Goal: Task Accomplishment & Management: Use online tool/utility

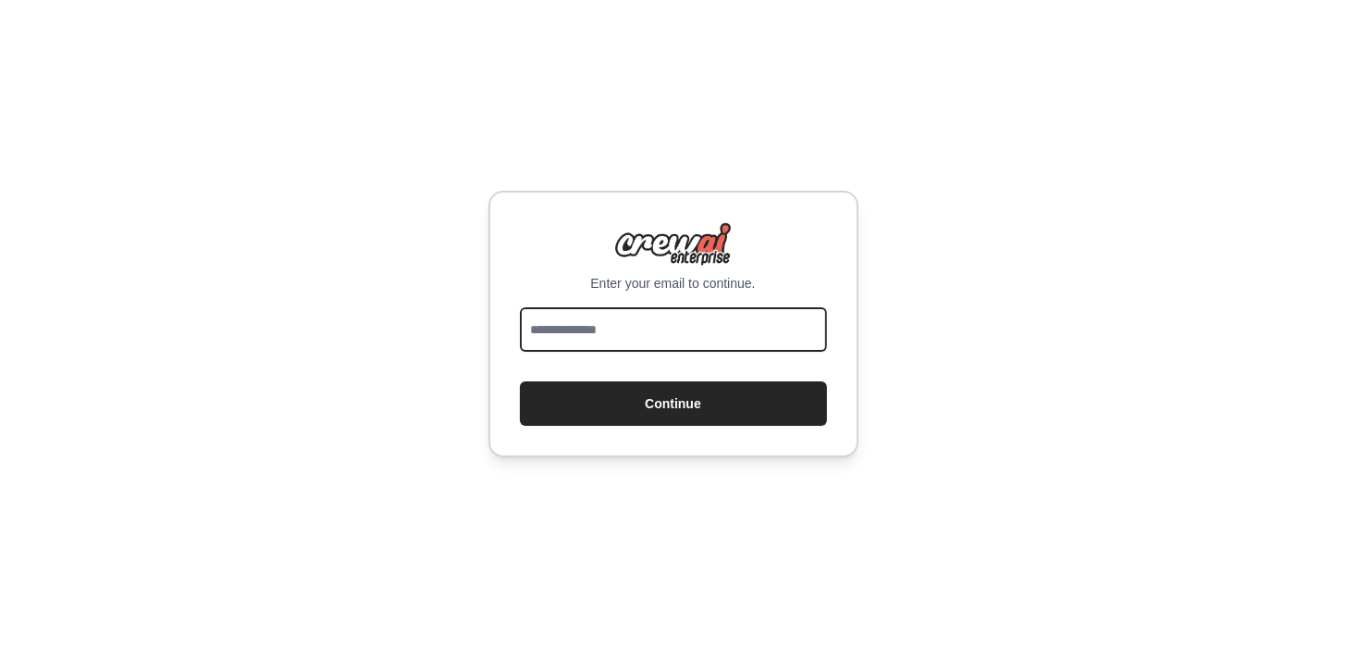
click at [669, 331] on input "email" at bounding box center [673, 329] width 307 height 44
type input "**********"
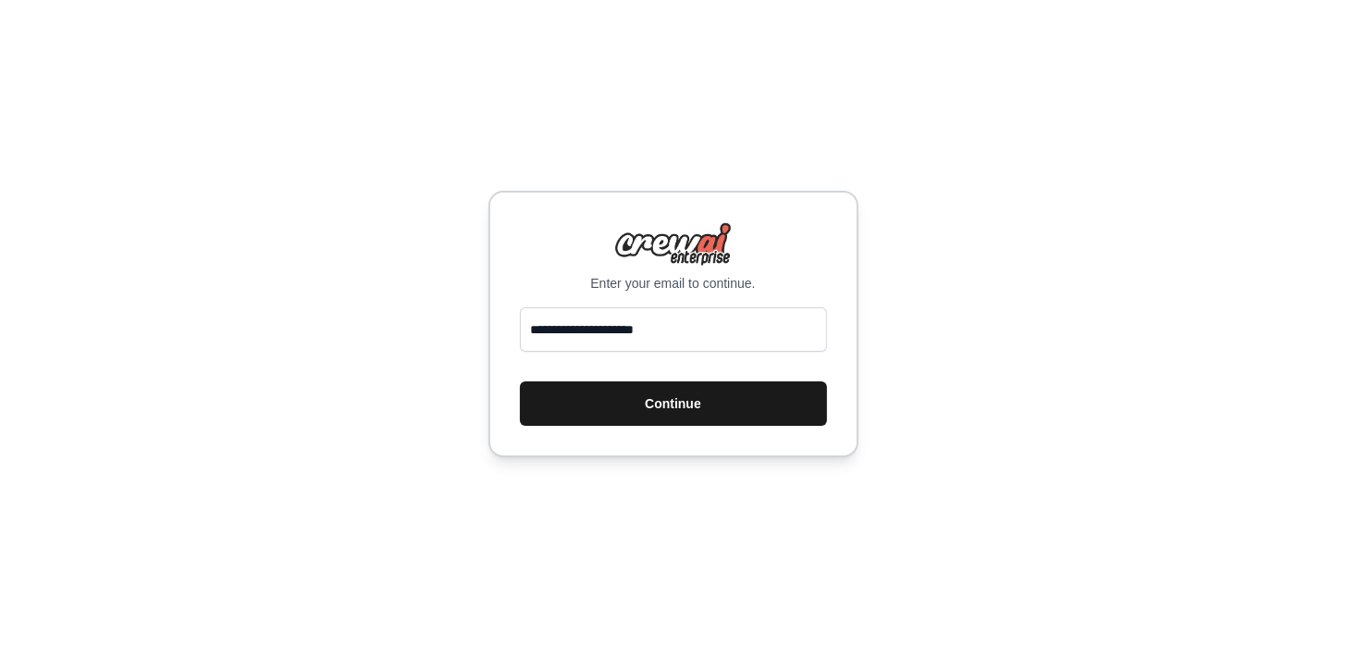
click at [675, 394] on button "Continue" at bounding box center [673, 403] width 307 height 44
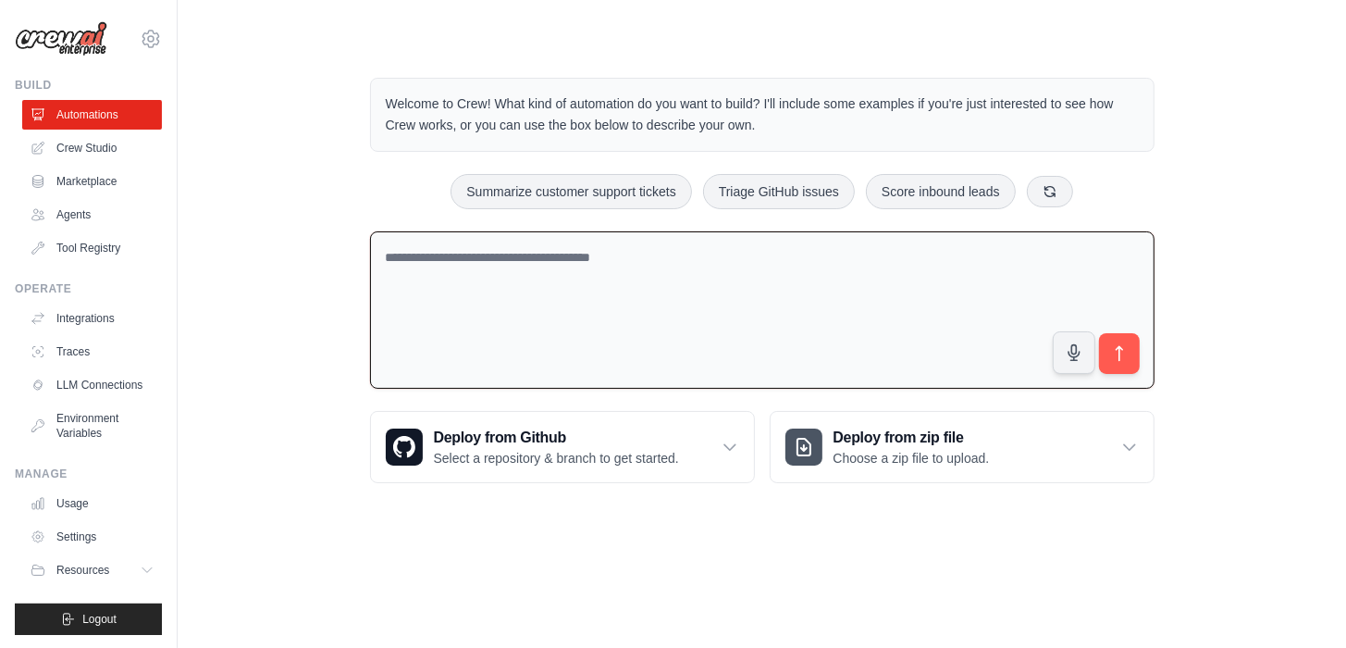
click at [686, 268] on textarea at bounding box center [762, 310] width 785 height 158
drag, startPoint x: 672, startPoint y: 260, endPoint x: 375, endPoint y: 255, distance: 297.1
click at [375, 255] on textarea at bounding box center [762, 310] width 785 height 158
click at [501, 261] on textarea at bounding box center [762, 310] width 785 height 158
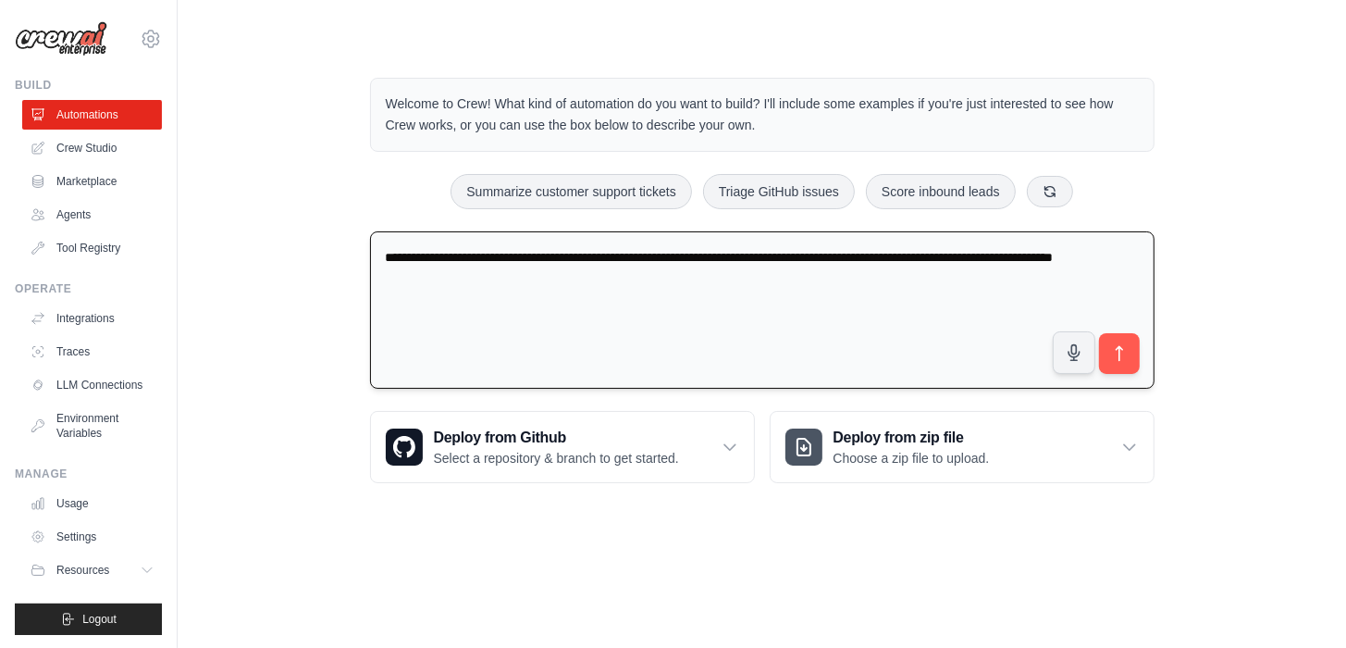
click at [843, 299] on textarea "**********" at bounding box center [762, 310] width 785 height 158
type textarea "**********"
click at [1108, 342] on button "submit" at bounding box center [1118, 353] width 43 height 43
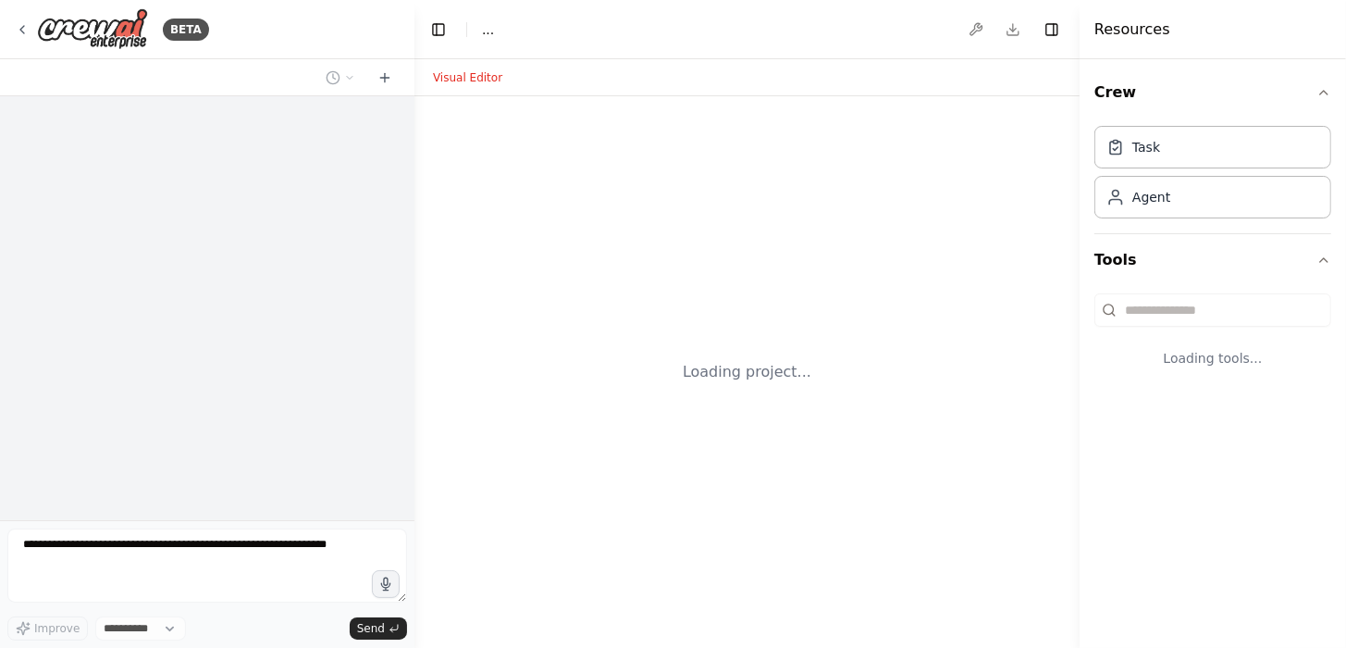
select select "****"
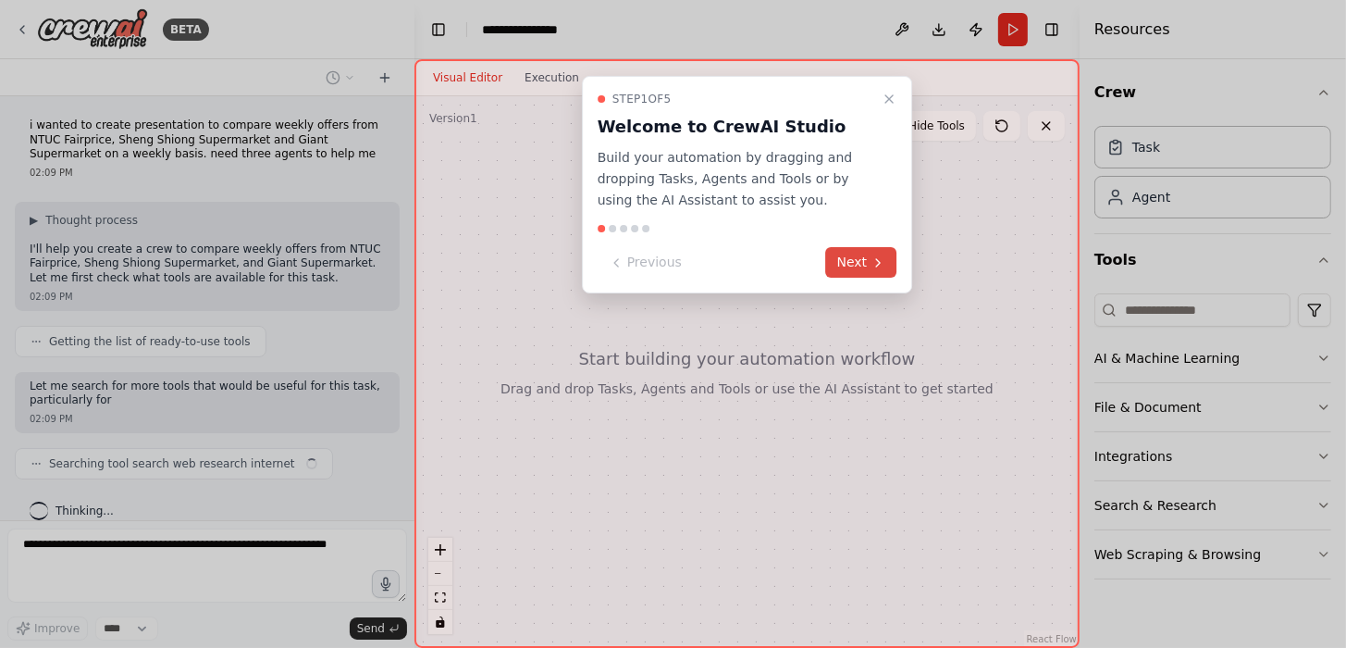
scroll to position [19, 0]
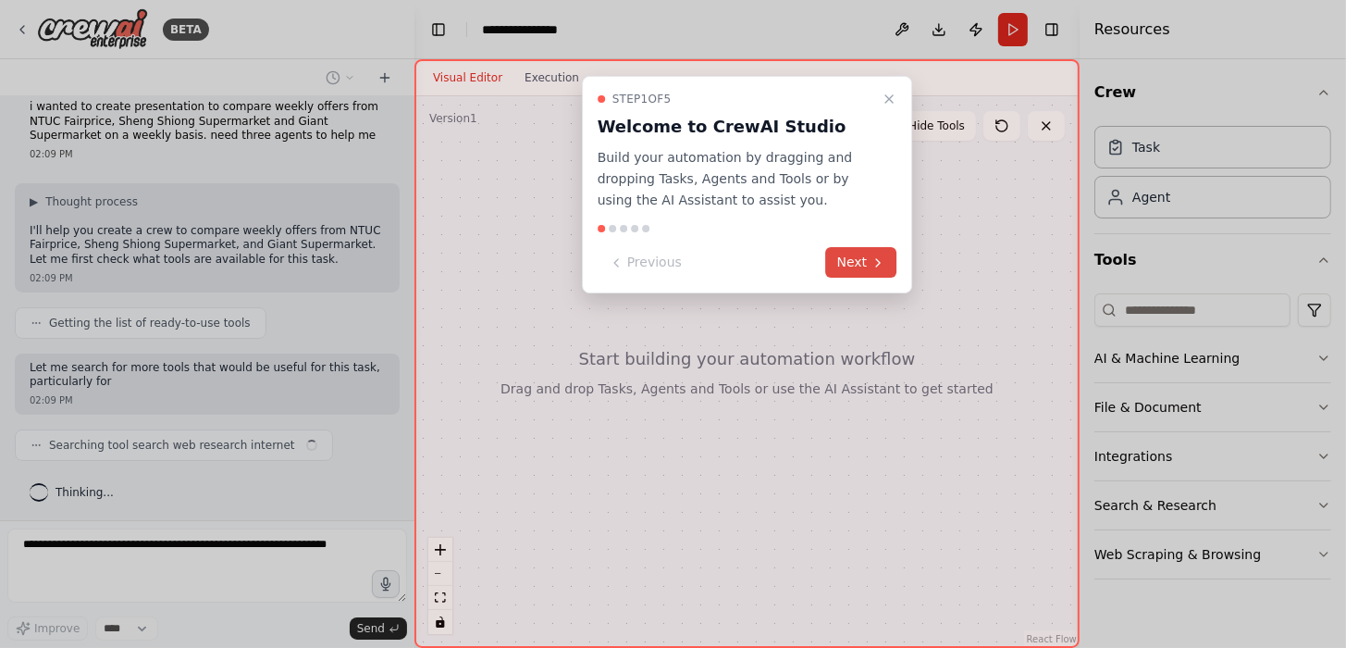
click at [859, 262] on button "Next" at bounding box center [861, 262] width 71 height 31
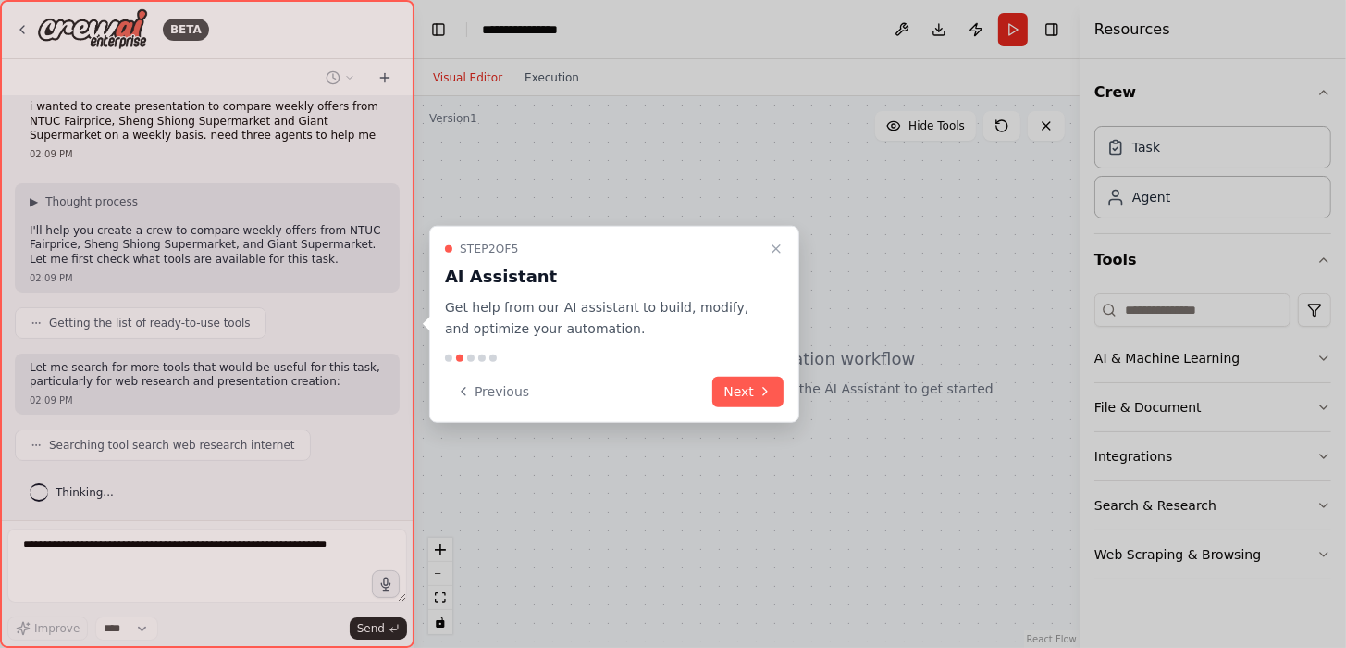
scroll to position [65, 0]
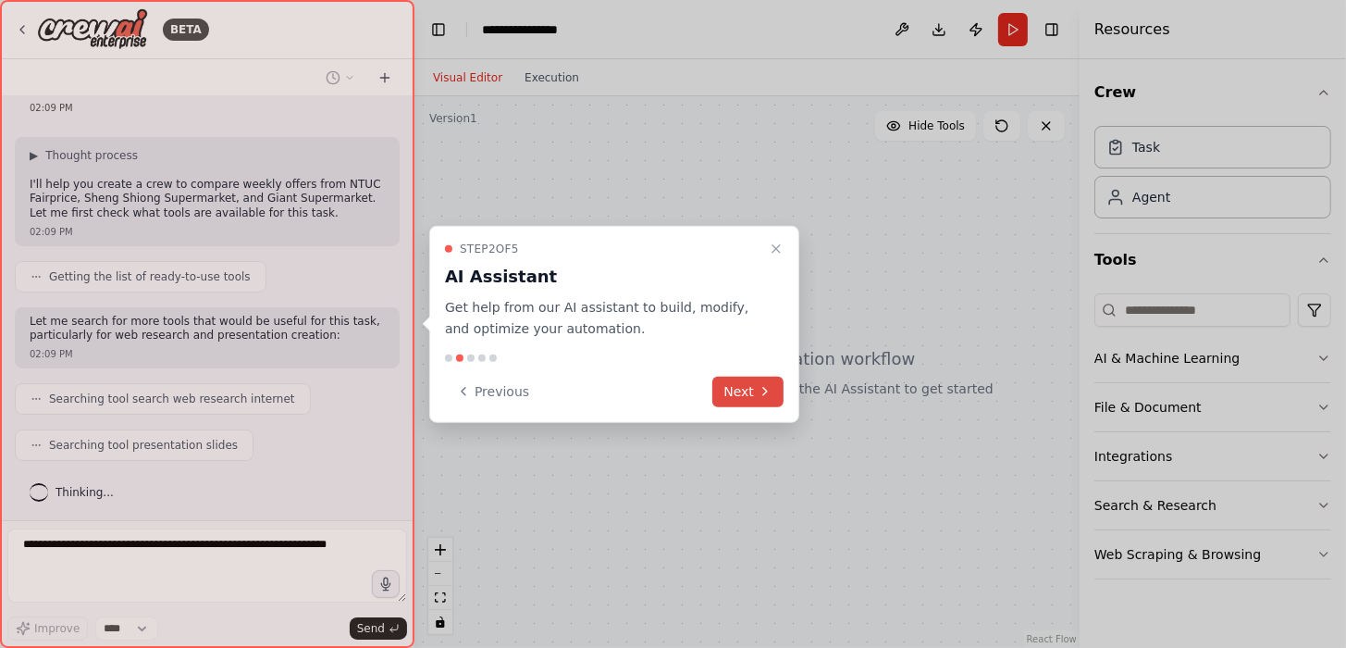
click at [767, 384] on icon at bounding box center [765, 391] width 15 height 15
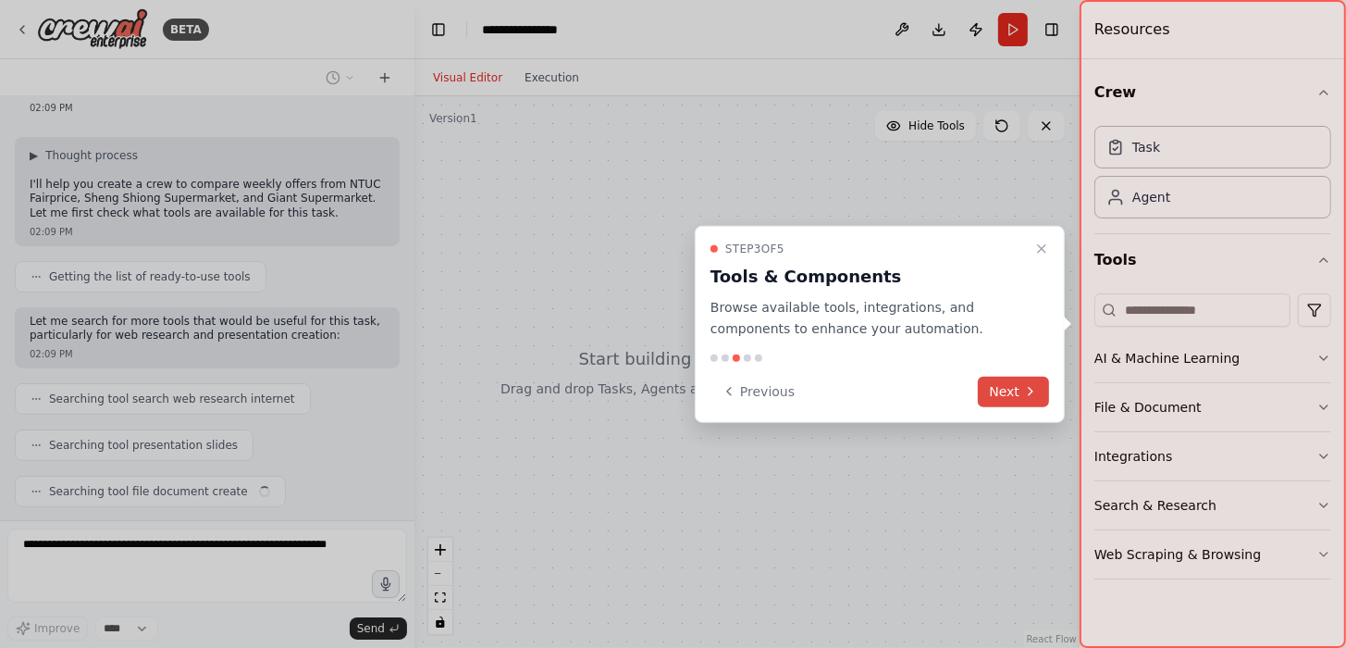
scroll to position [110, 0]
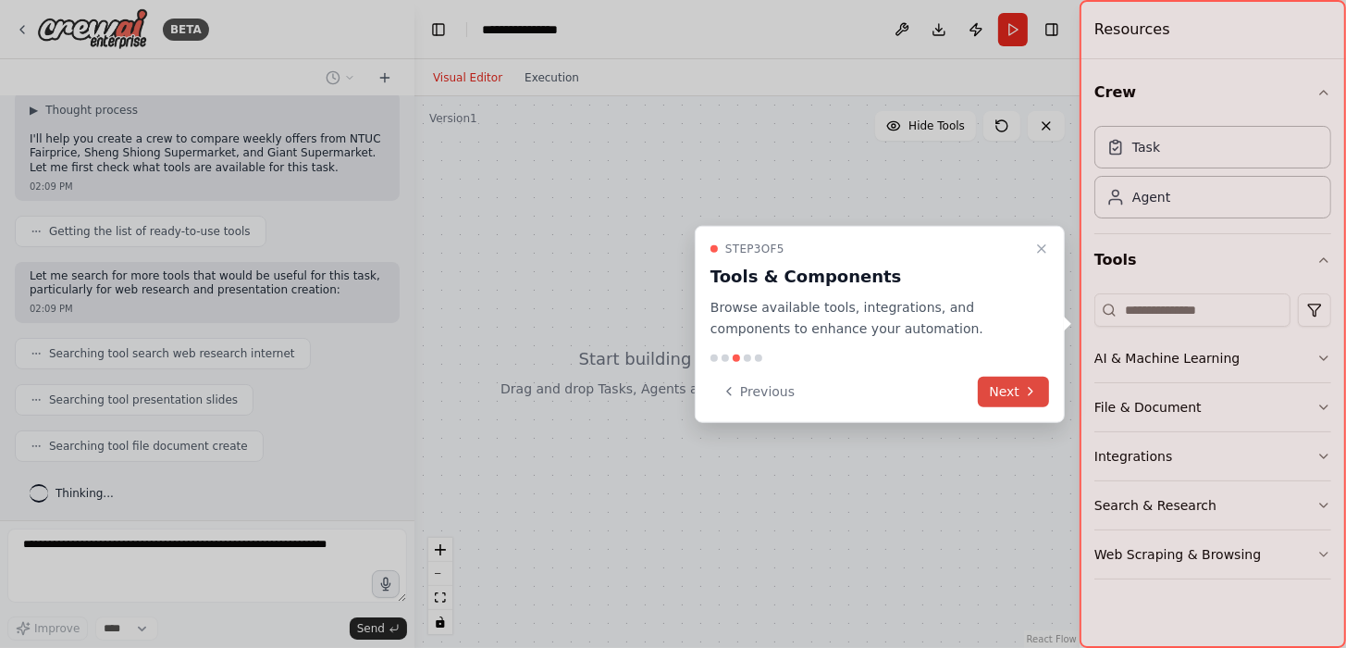
click at [1022, 396] on button "Next" at bounding box center [1013, 391] width 71 height 31
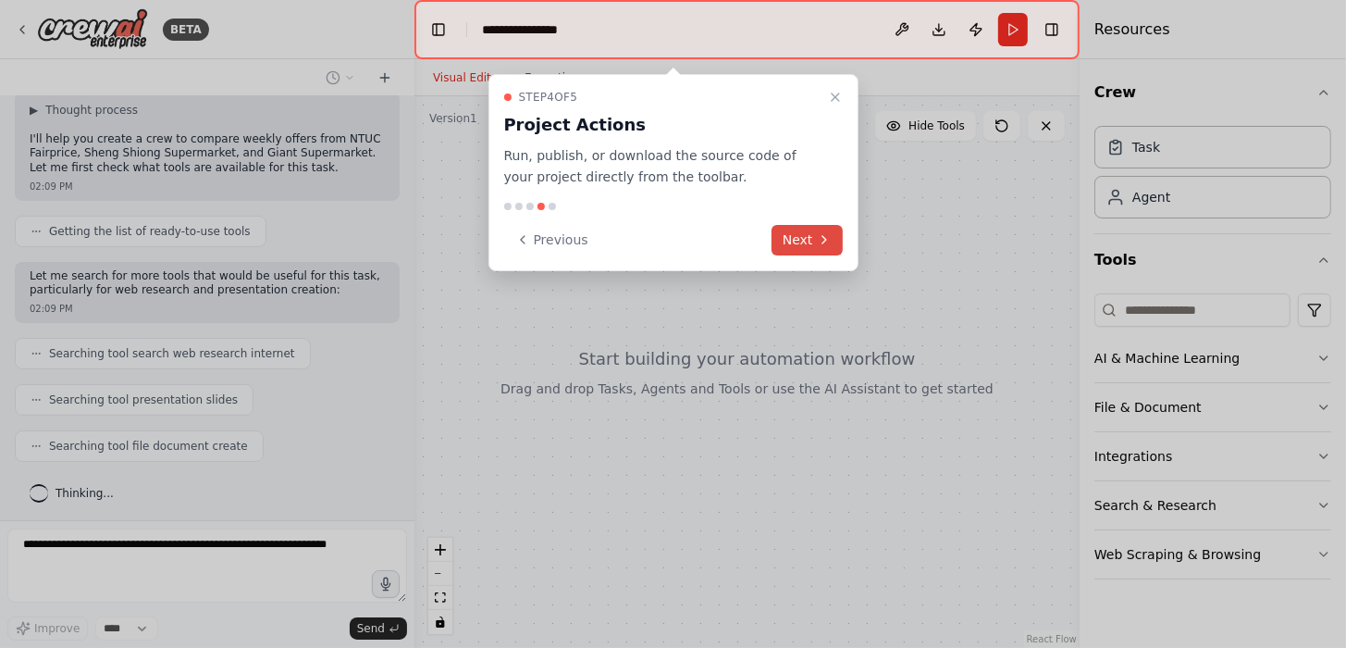
click at [796, 233] on button "Next" at bounding box center [807, 240] width 71 height 31
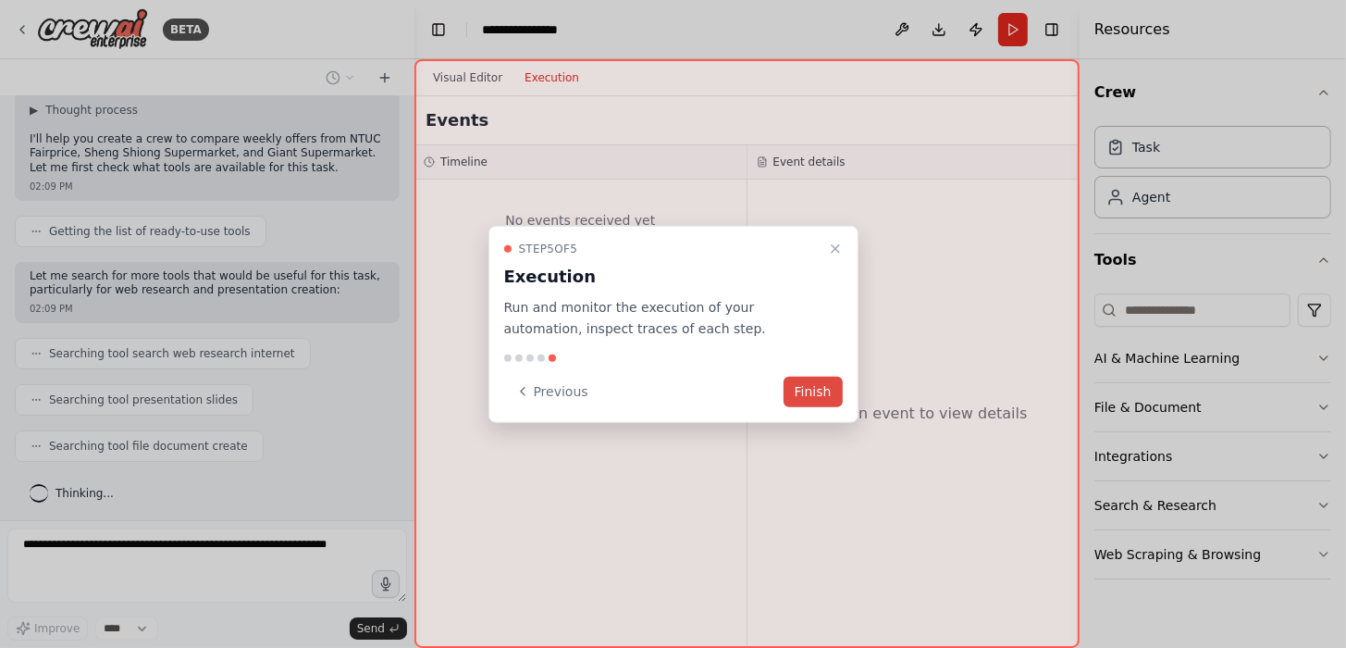
click at [822, 389] on button "Finish" at bounding box center [813, 391] width 59 height 31
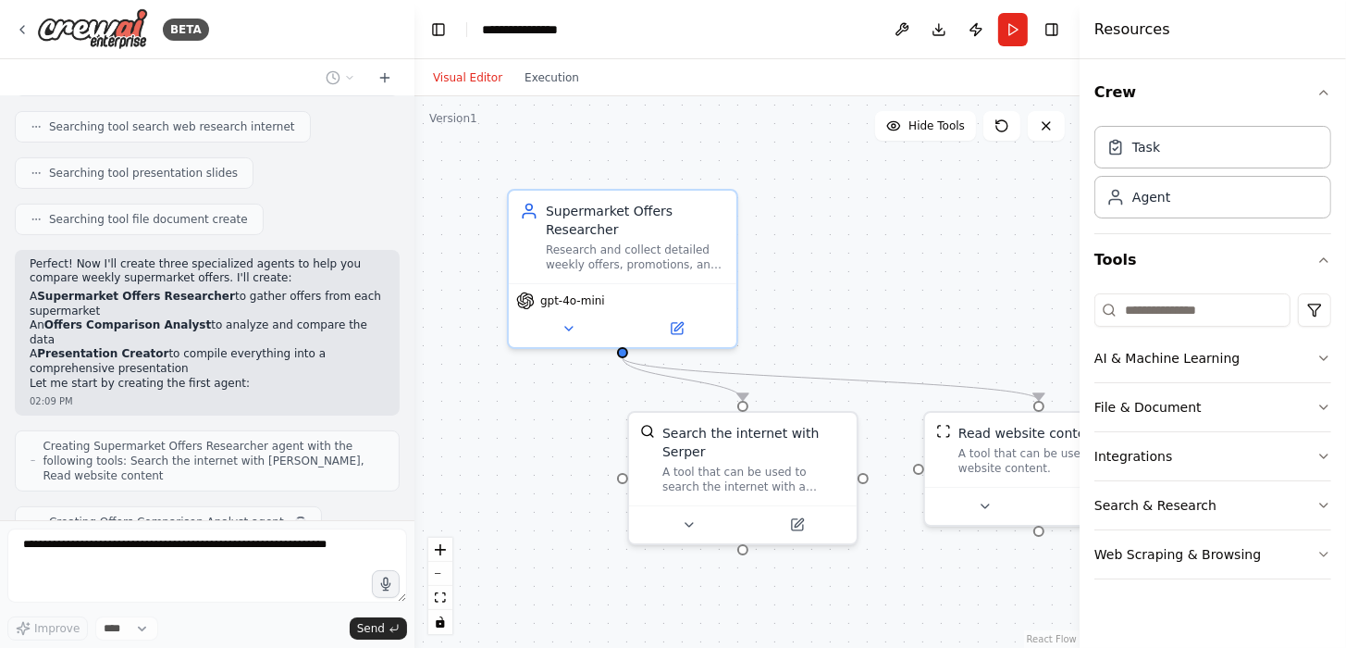
scroll to position [383, 0]
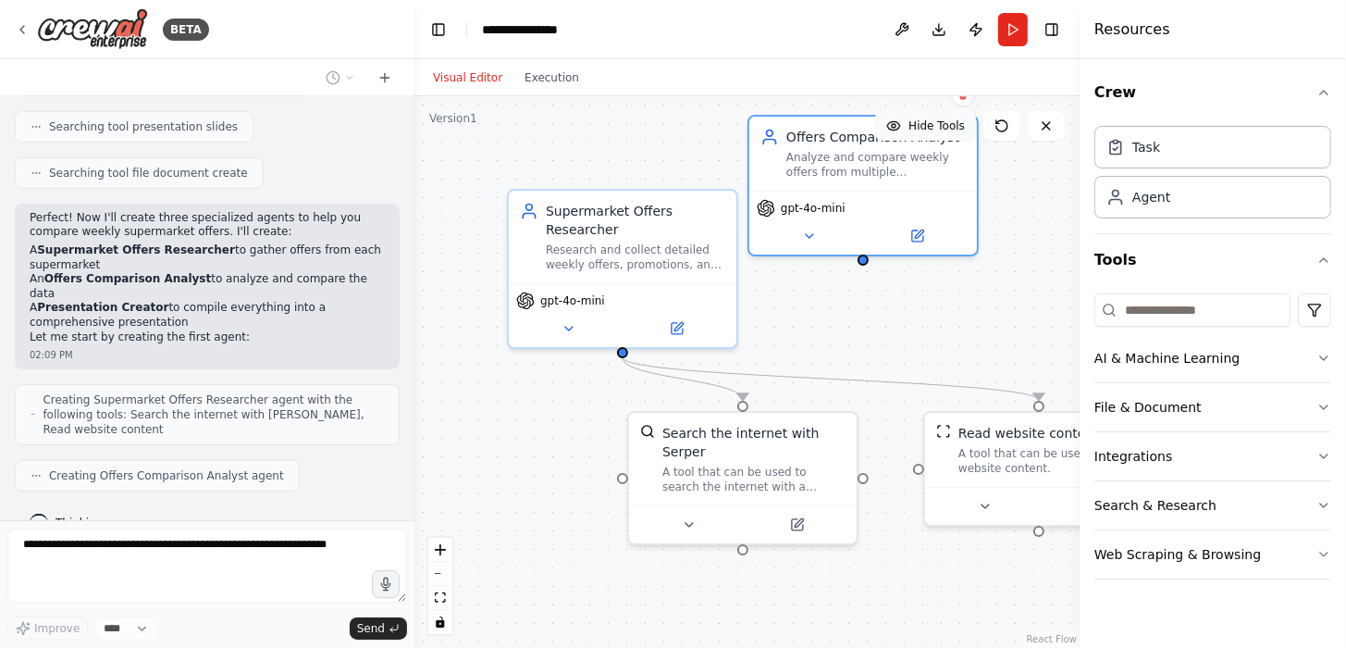
drag, startPoint x: 939, startPoint y: 212, endPoint x: 890, endPoint y: 136, distance: 90.3
click at [890, 136] on div "Version 1 Hide Tools .deletable-edge-delete-btn { width: 20px; height: 20px; bo…" at bounding box center [747, 371] width 665 height 551
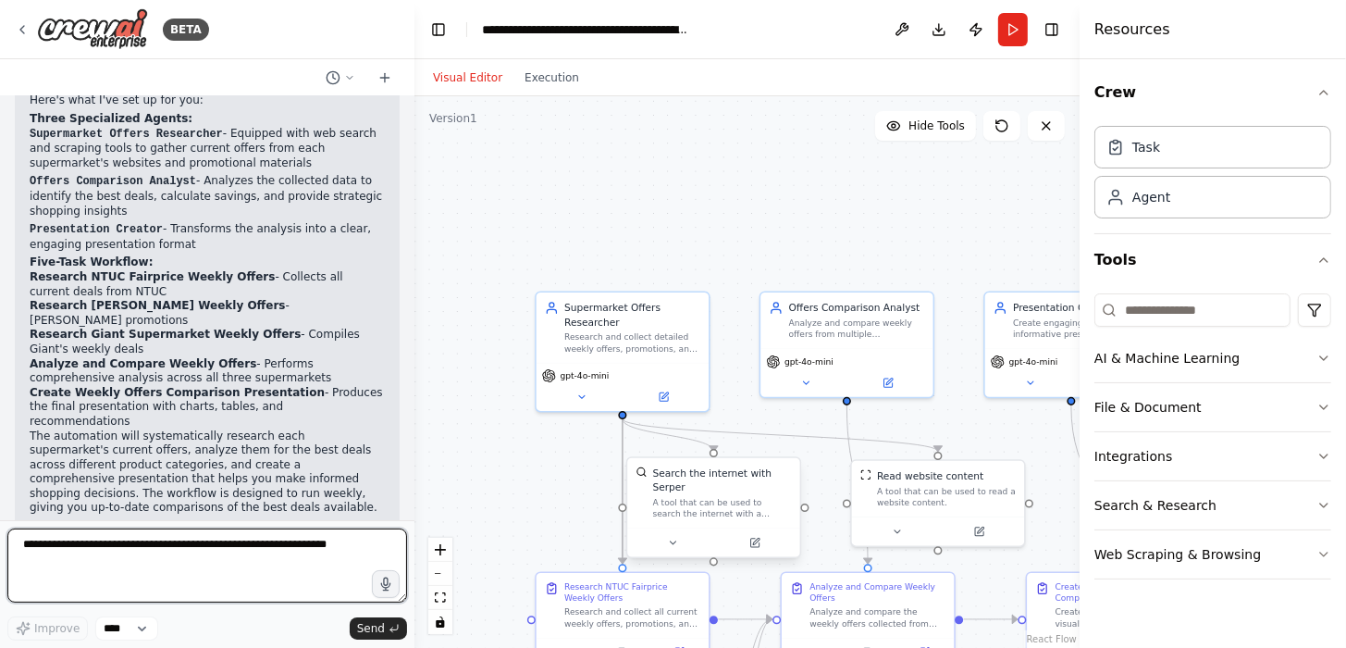
scroll to position [1489, 0]
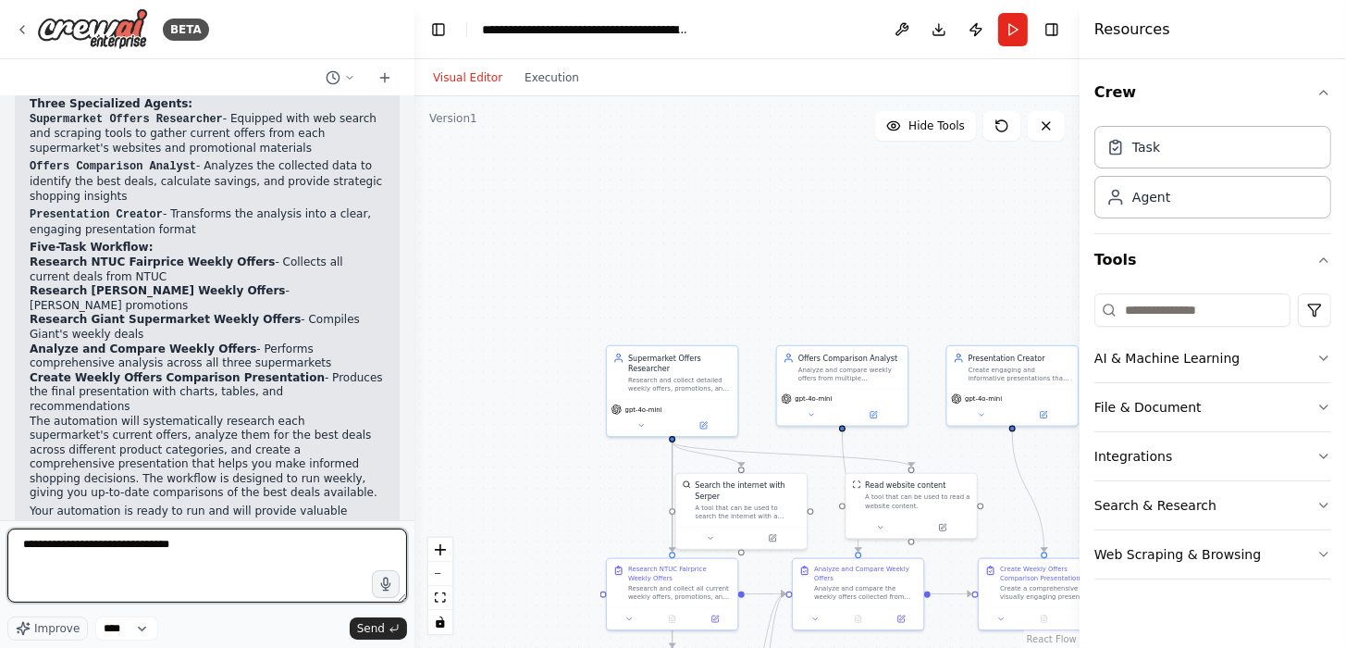
type textarea "**********"
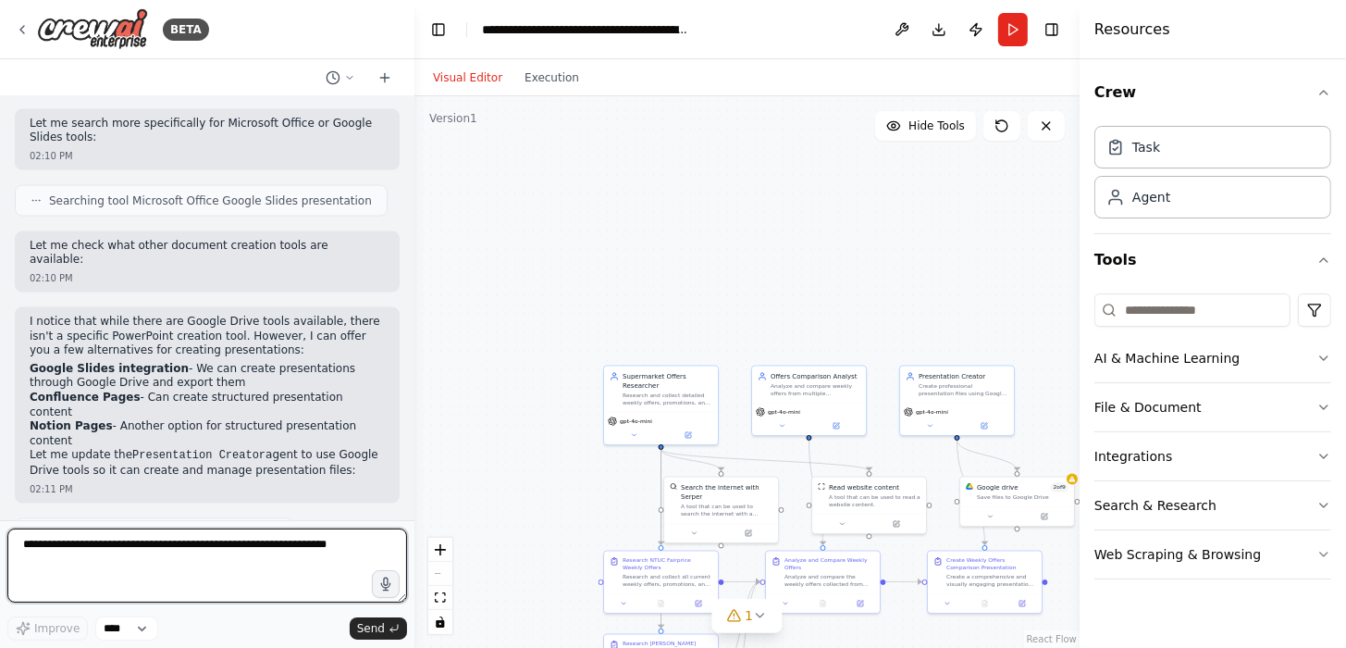
scroll to position [2200, 0]
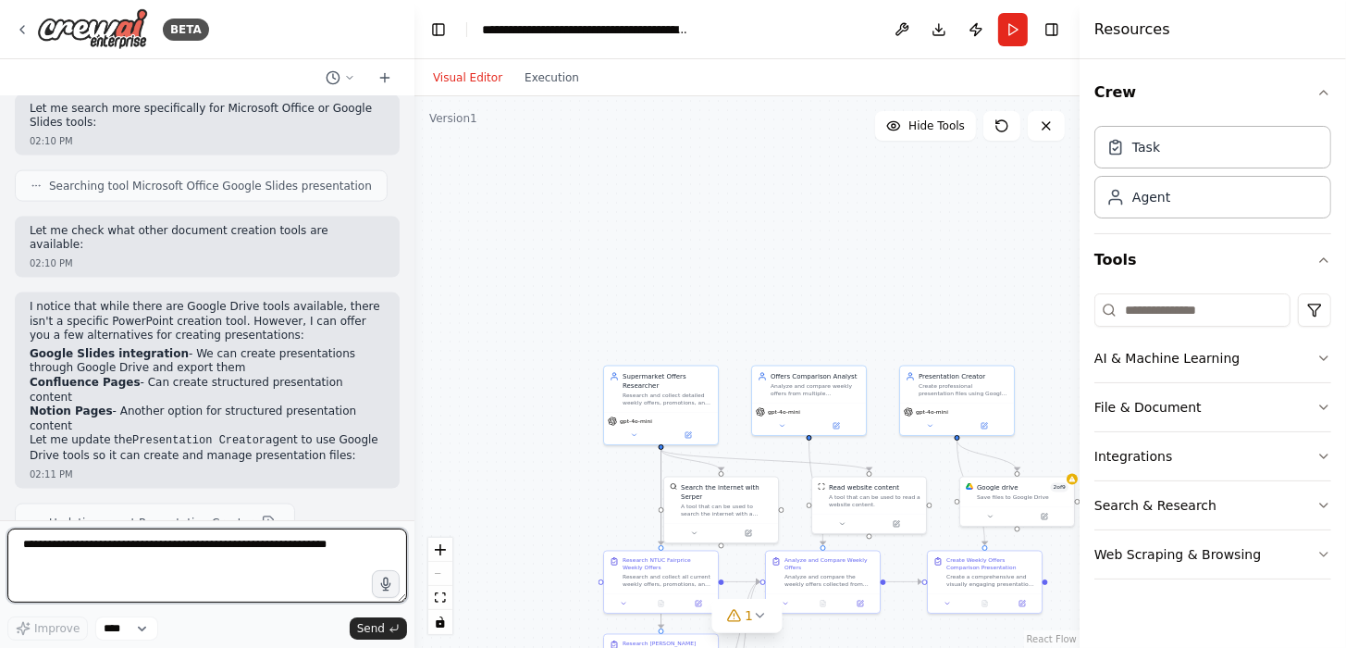
click at [154, 562] on textarea at bounding box center [207, 565] width 400 height 74
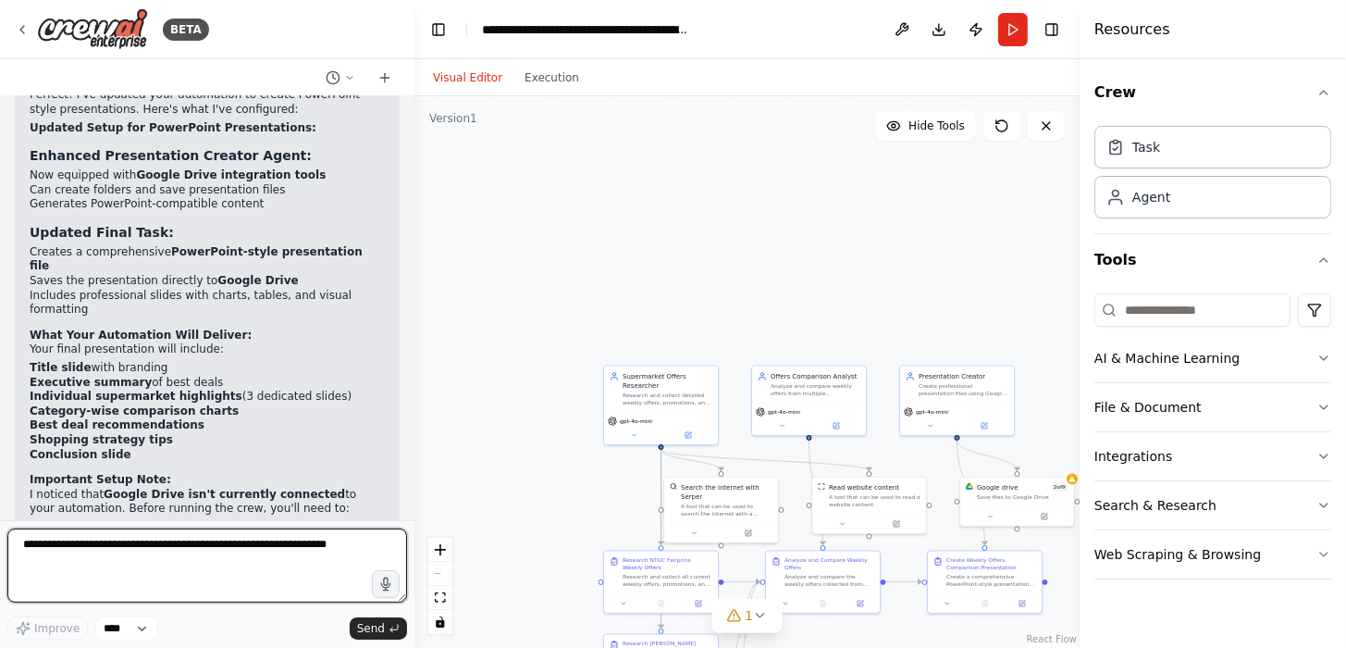
scroll to position [2933, 0]
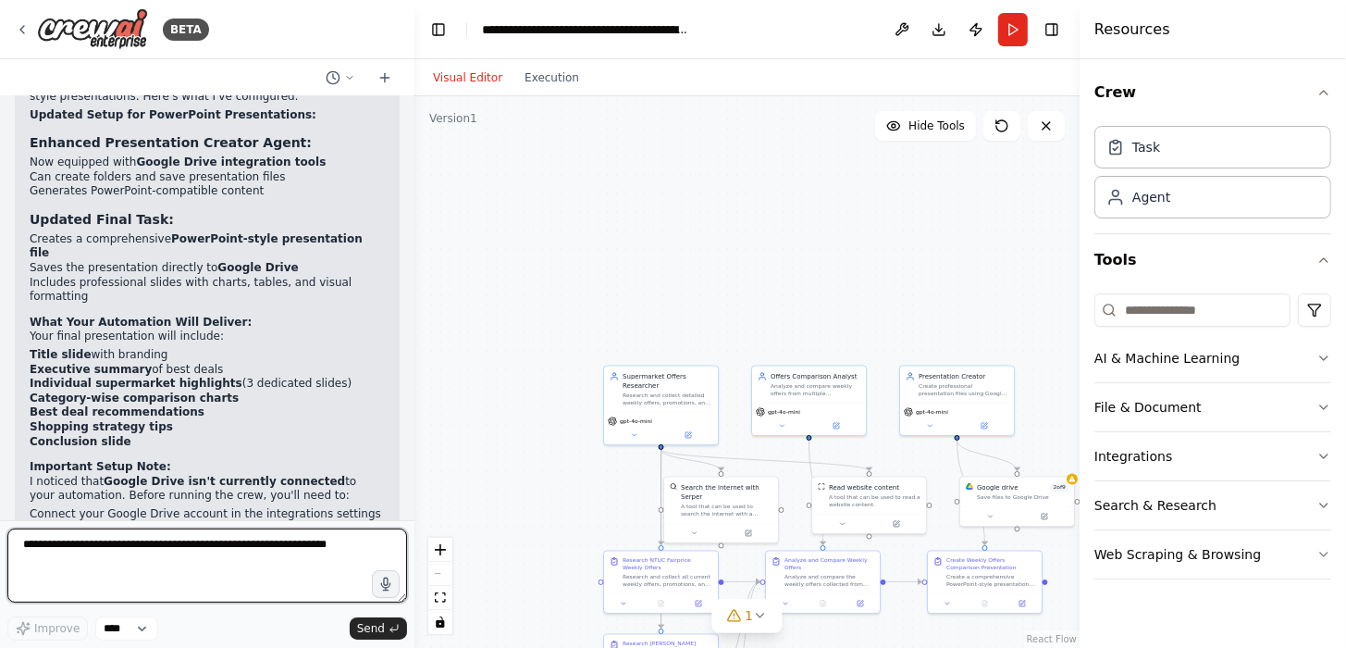
click at [107, 556] on textarea at bounding box center [207, 565] width 400 height 74
type textarea "**********"
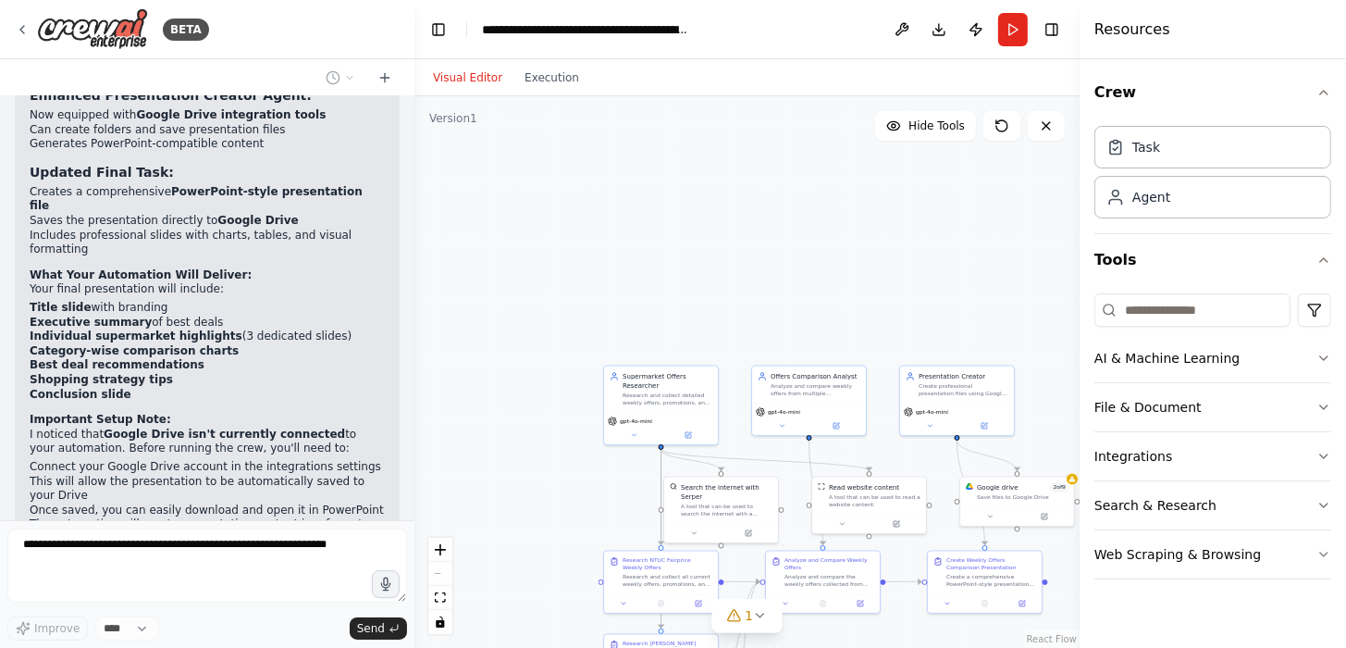
scroll to position [3043, 0]
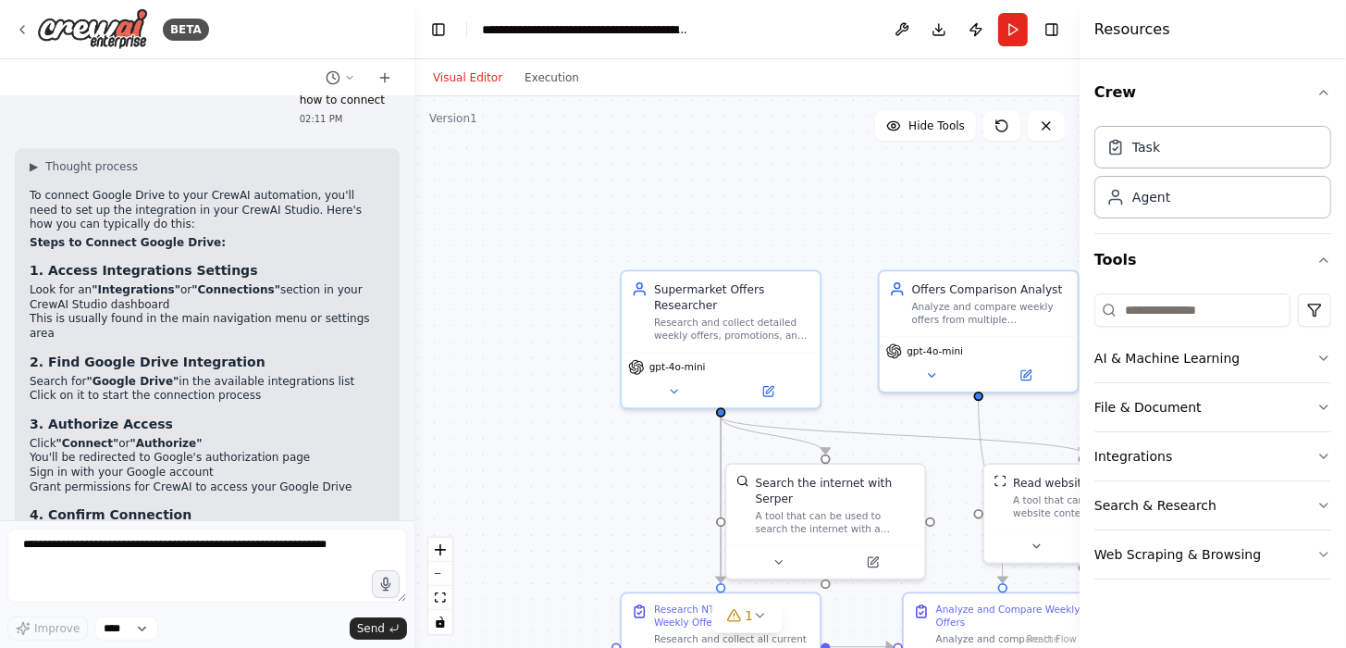
click at [158, 507] on strong "4. Confirm Connection" at bounding box center [111, 514] width 162 height 15
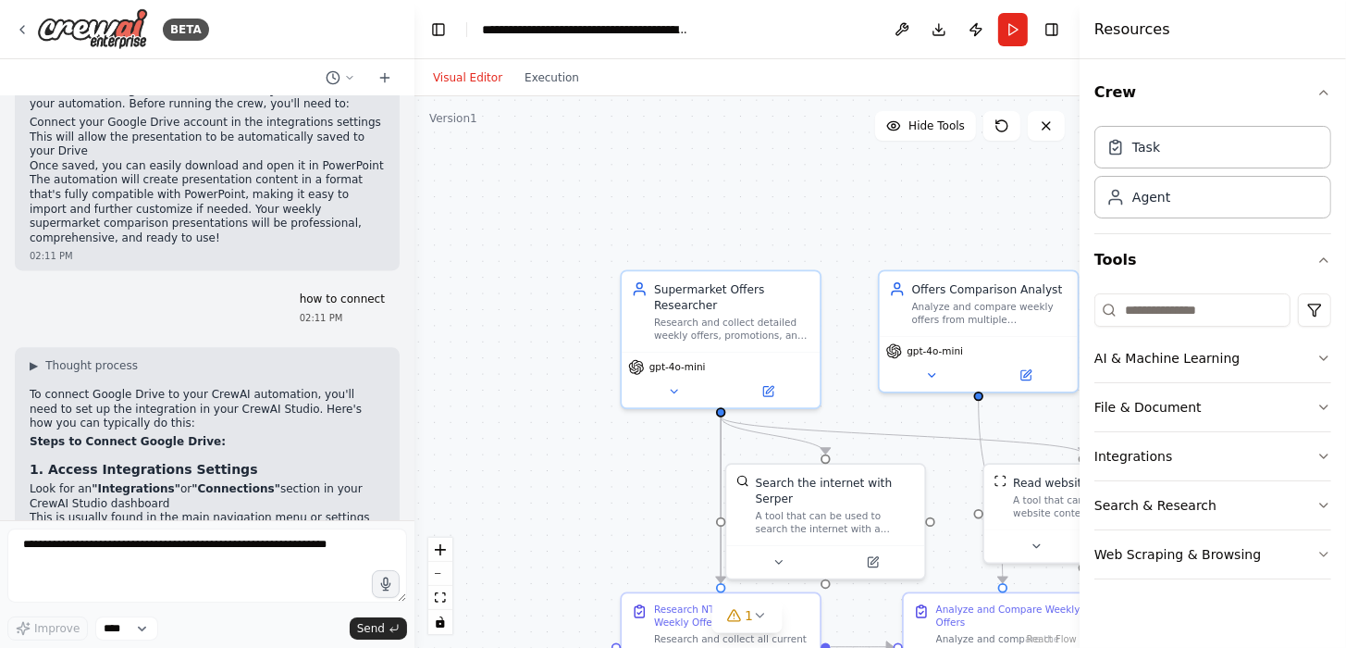
scroll to position [3417, 0]
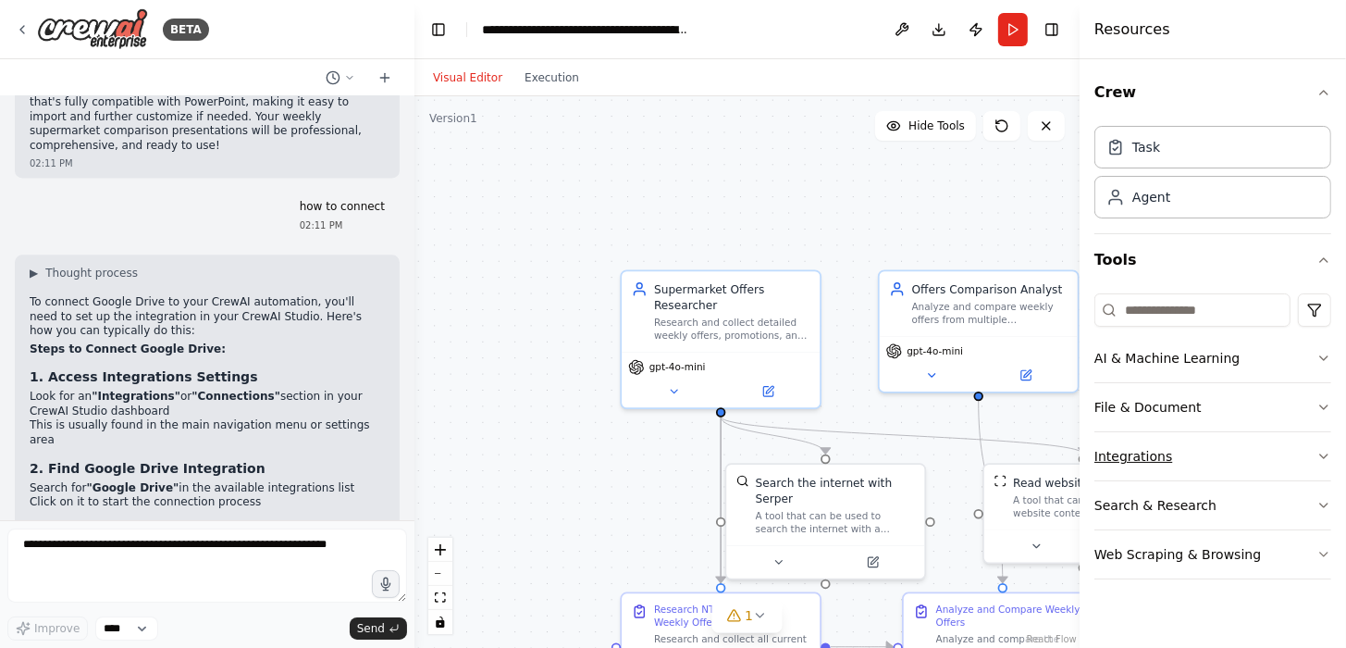
click at [1136, 443] on button "Integrations" at bounding box center [1213, 456] width 237 height 48
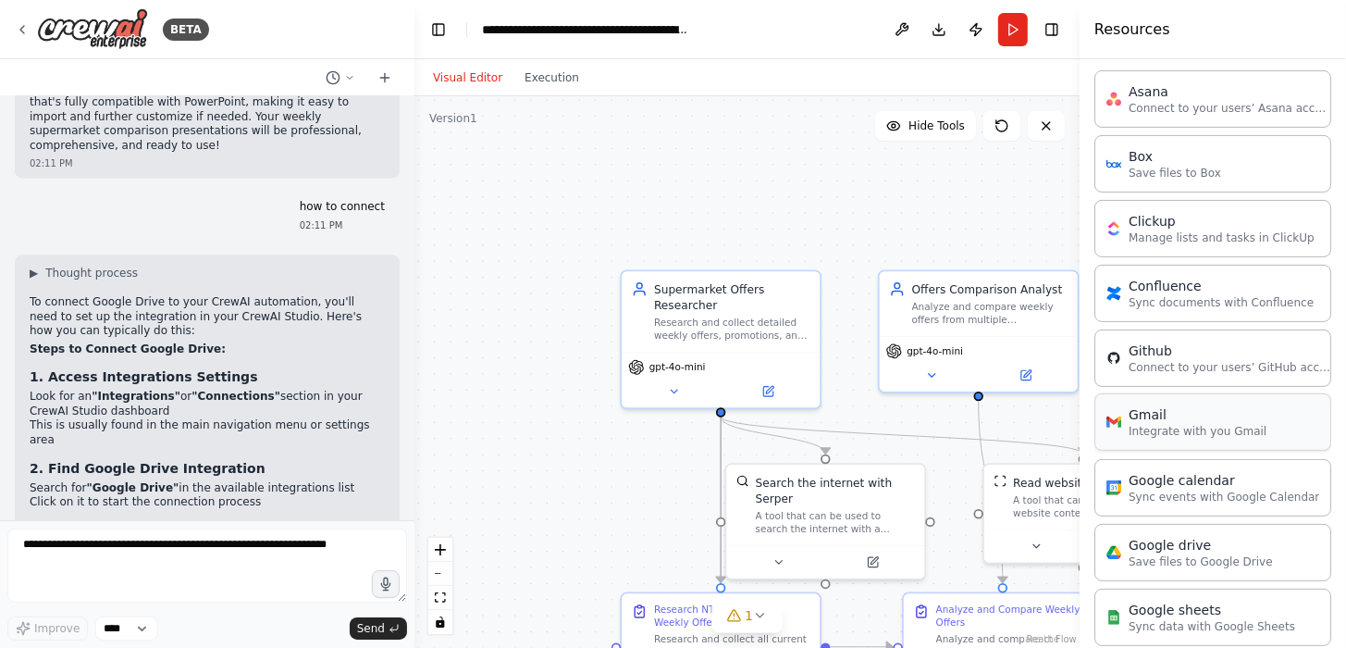
scroll to position [462, 0]
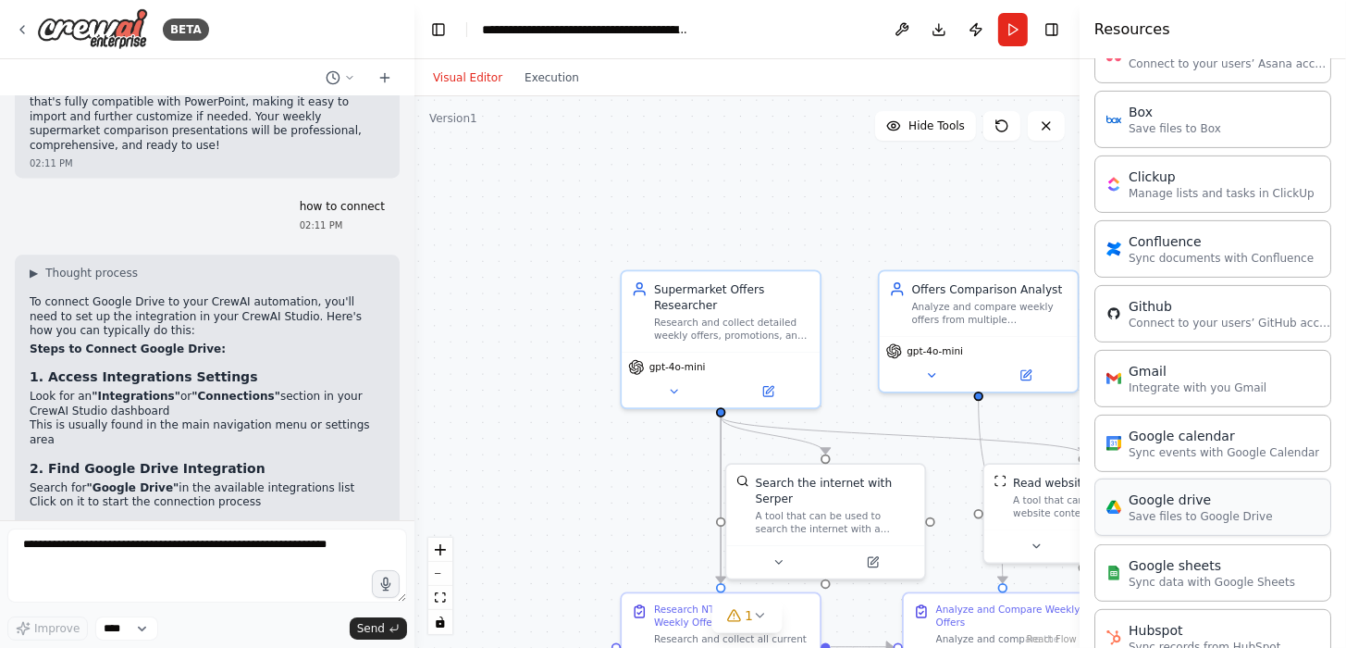
click at [1210, 520] on div "Google drive Save files to Google Drive" at bounding box center [1213, 506] width 237 height 57
click at [1159, 509] on p "Save files to Google Drive" at bounding box center [1201, 516] width 144 height 15
click at [1197, 525] on div "Google drive Save files to Google Drive" at bounding box center [1213, 506] width 237 height 57
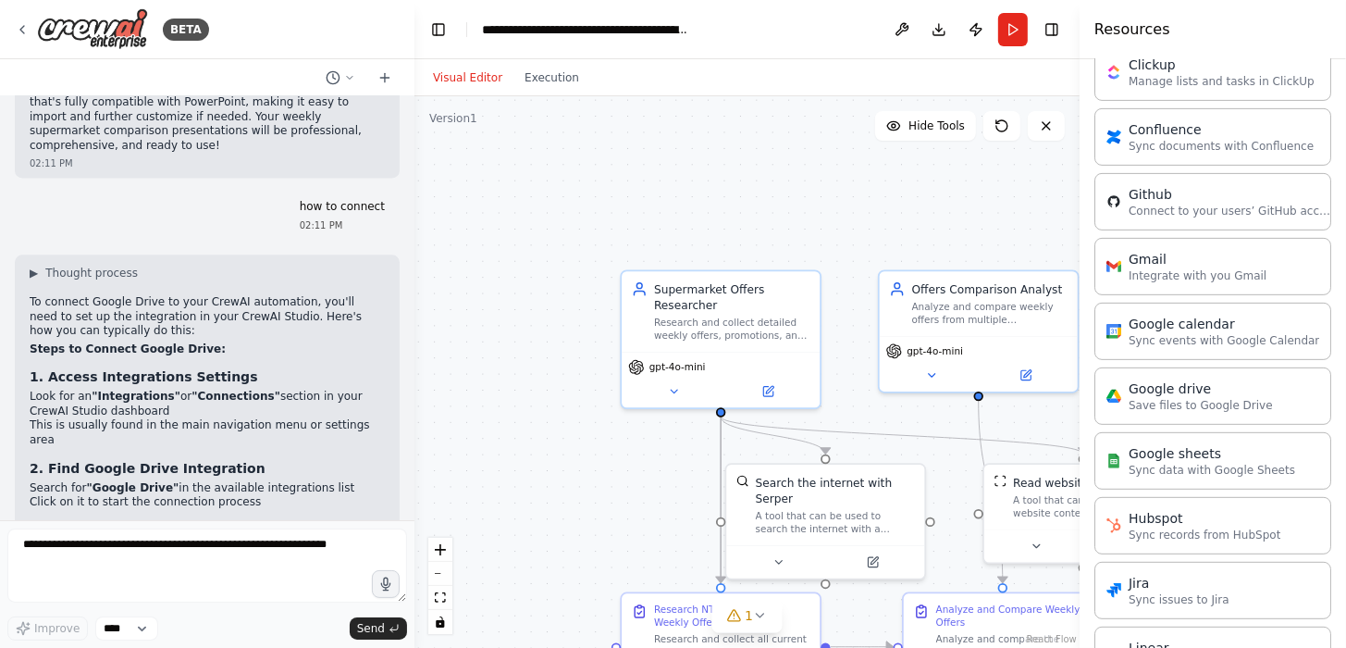
scroll to position [548, 0]
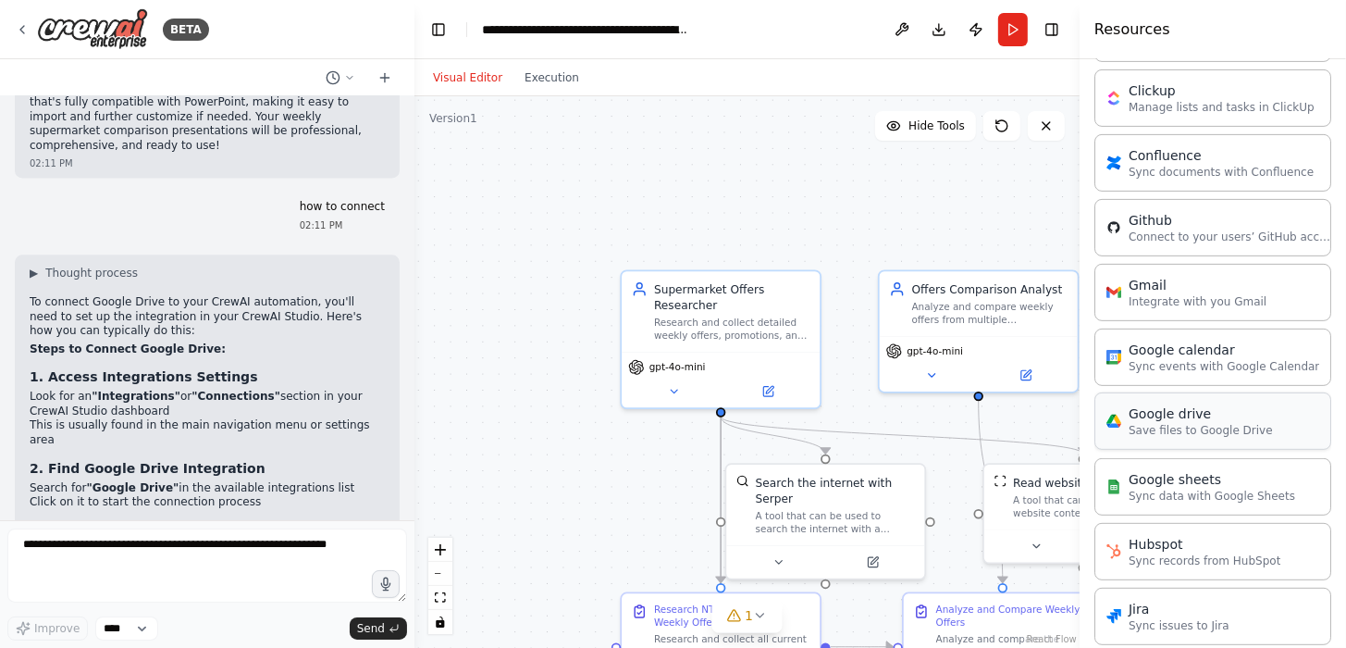
drag, startPoint x: 1121, startPoint y: 426, endPoint x: 1167, endPoint y: 429, distance: 46.4
click at [1167, 429] on p "Save files to Google Drive" at bounding box center [1201, 430] width 144 height 15
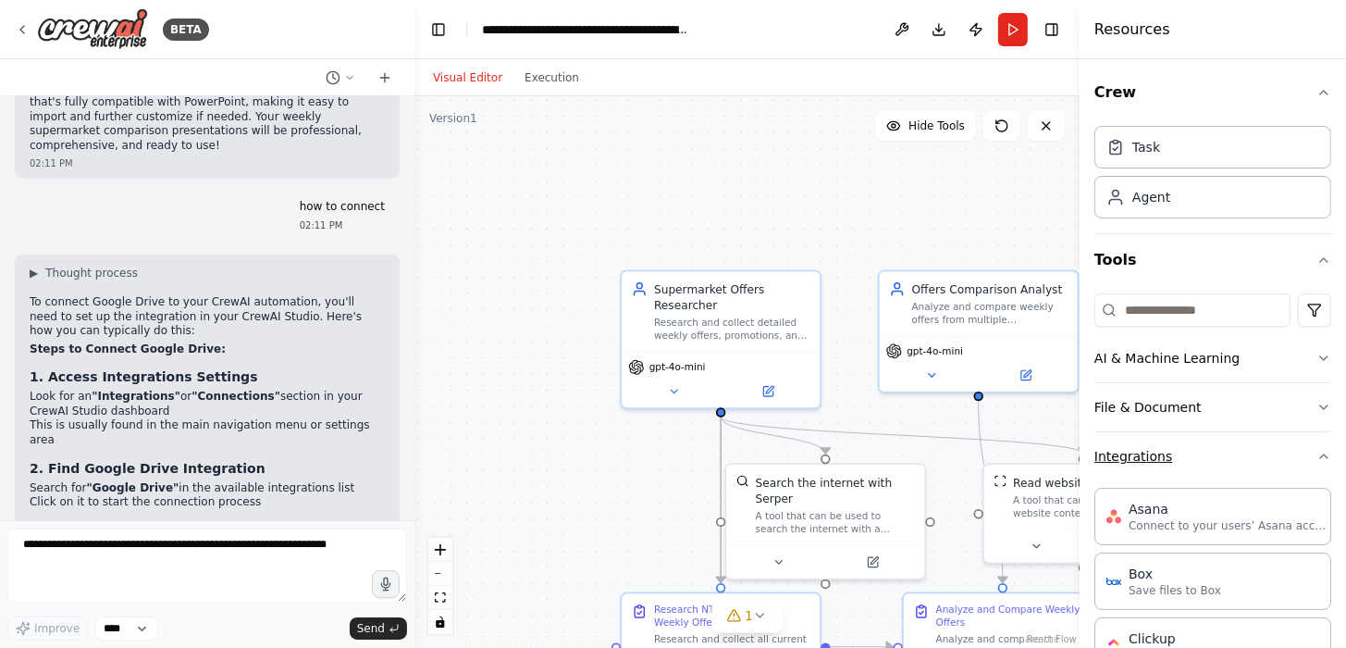
scroll to position [92, 0]
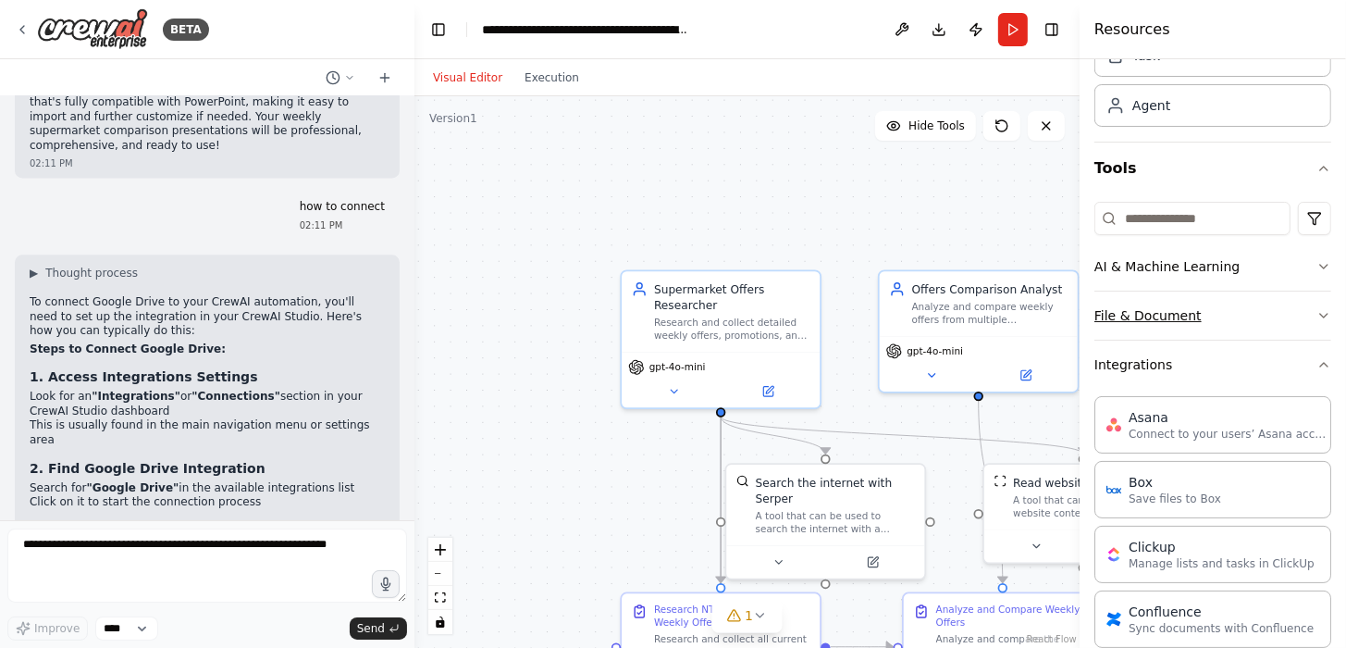
click at [1265, 316] on button "File & Document" at bounding box center [1213, 315] width 237 height 48
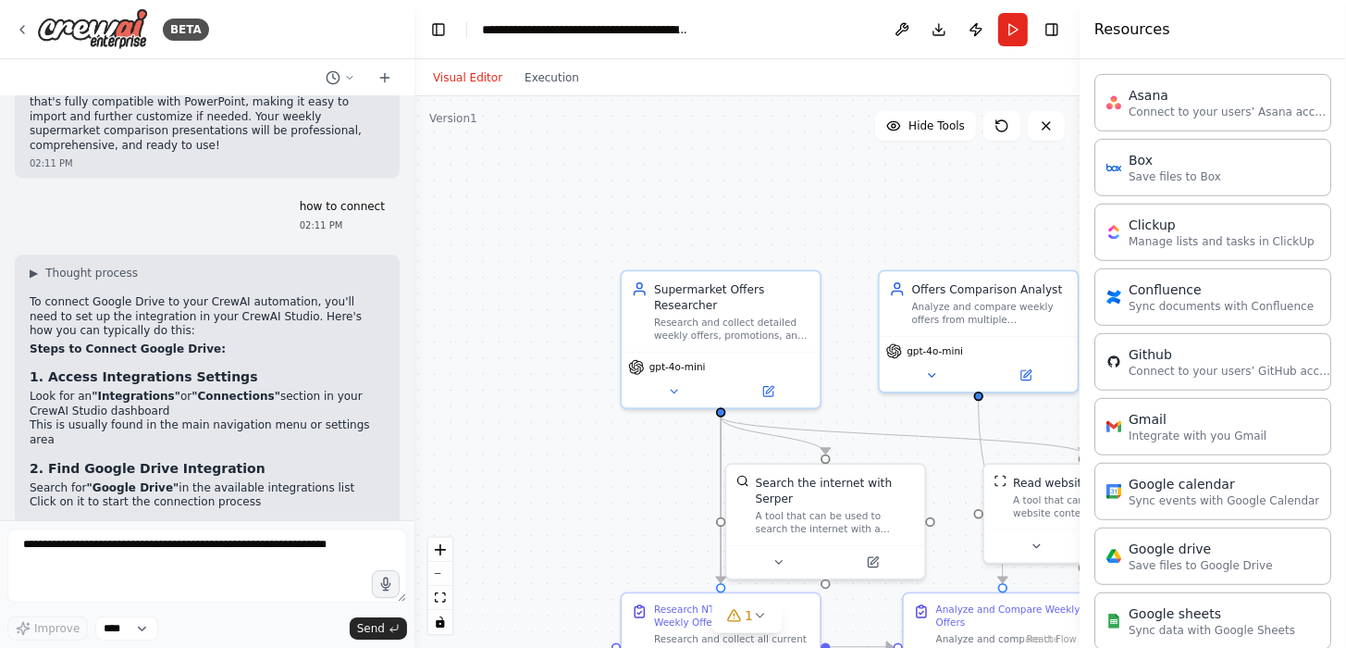
scroll to position [925, 0]
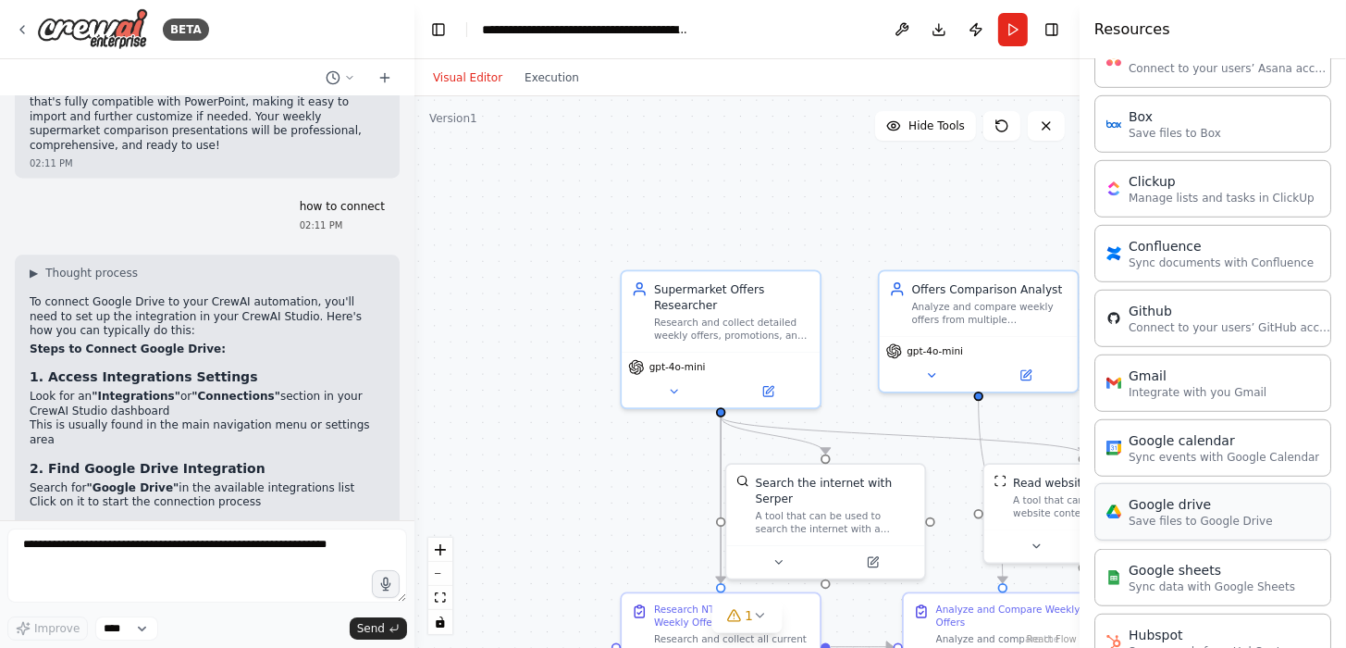
drag, startPoint x: 1109, startPoint y: 502, endPoint x: 1124, endPoint y: 511, distance: 17.5
click at [1124, 511] on div "Google drive Save files to Google Drive" at bounding box center [1190, 511] width 167 height 33
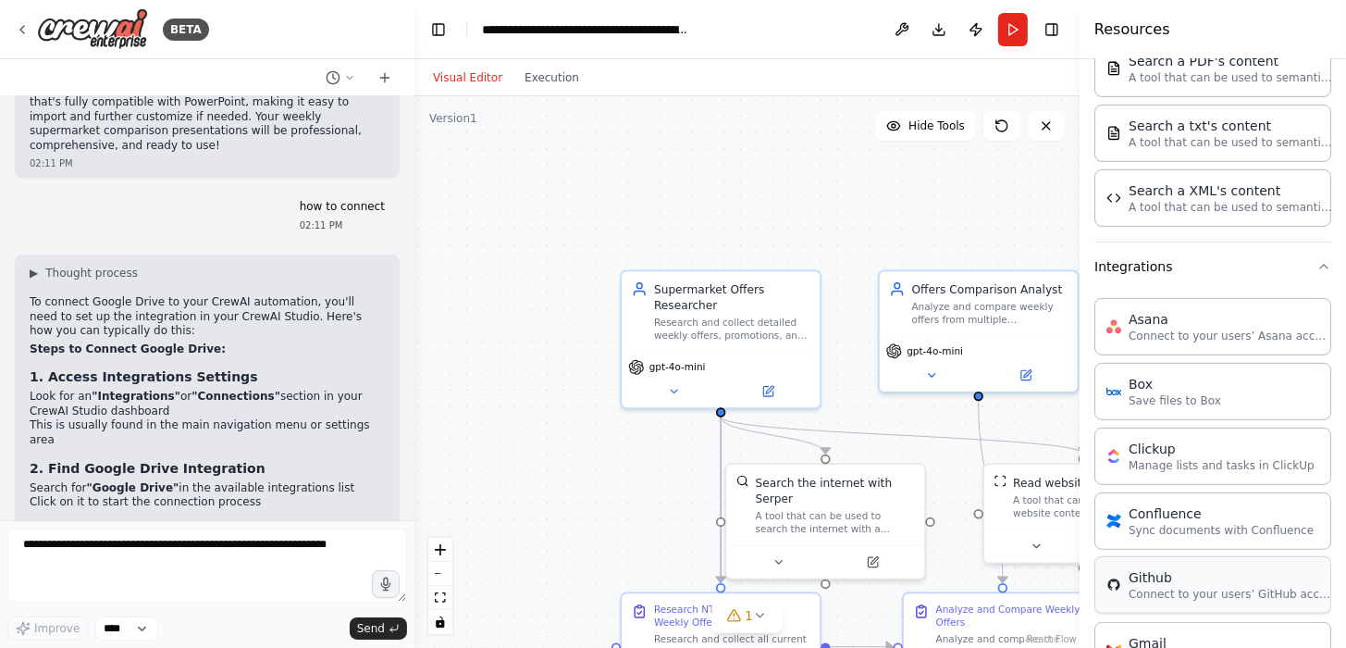
scroll to position [648, 0]
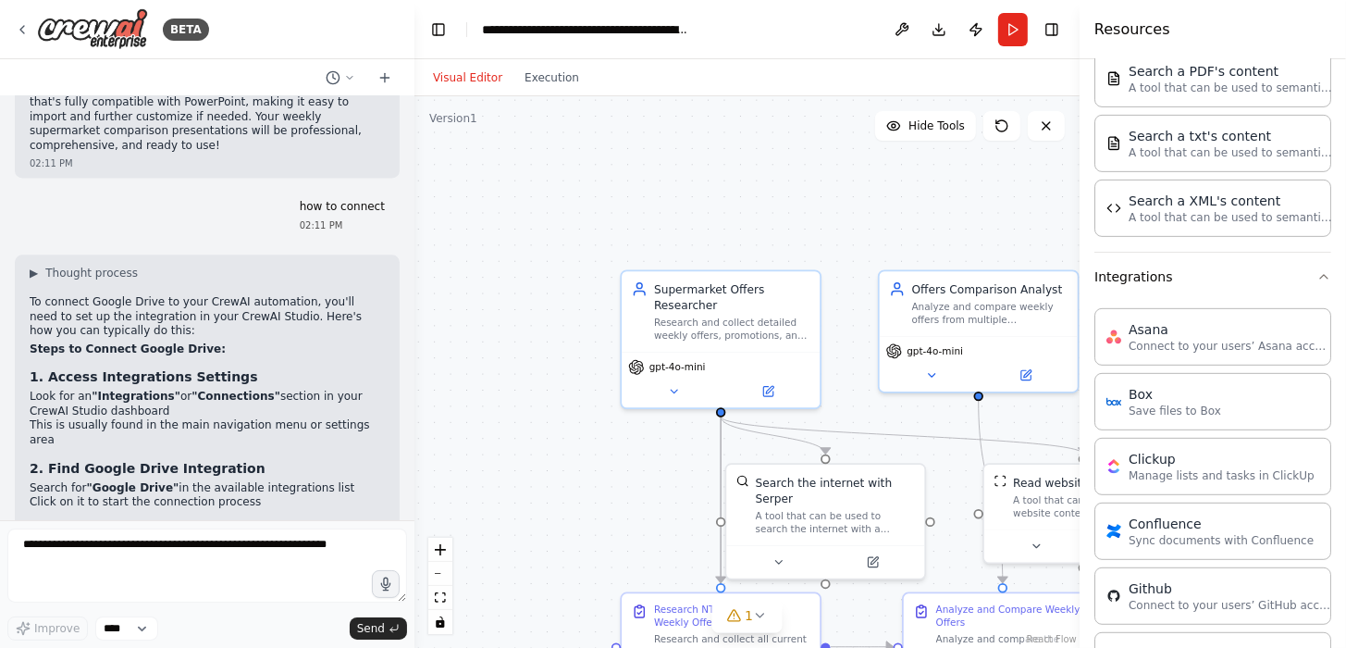
click at [1177, 33] on div "Resources" at bounding box center [1213, 29] width 266 height 59
drag, startPoint x: 1177, startPoint y: 33, endPoint x: 1178, endPoint y: 52, distance: 18.5
click at [1178, 52] on div "Resources" at bounding box center [1213, 29] width 266 height 59
click at [977, 34] on button "Publish" at bounding box center [976, 29] width 30 height 33
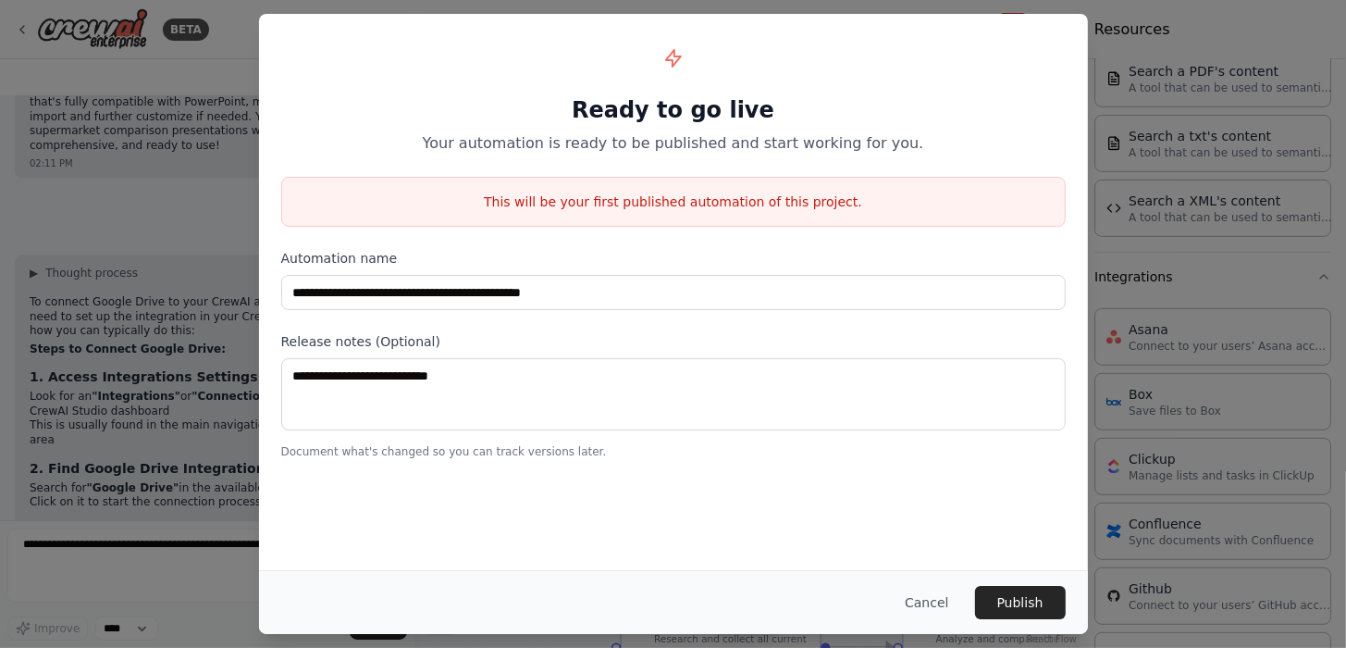
click at [175, 76] on div "**********" at bounding box center [673, 324] width 1346 height 648
click at [177, 77] on div "**********" at bounding box center [673, 324] width 1346 height 648
click at [935, 600] on button "Cancel" at bounding box center [926, 602] width 73 height 33
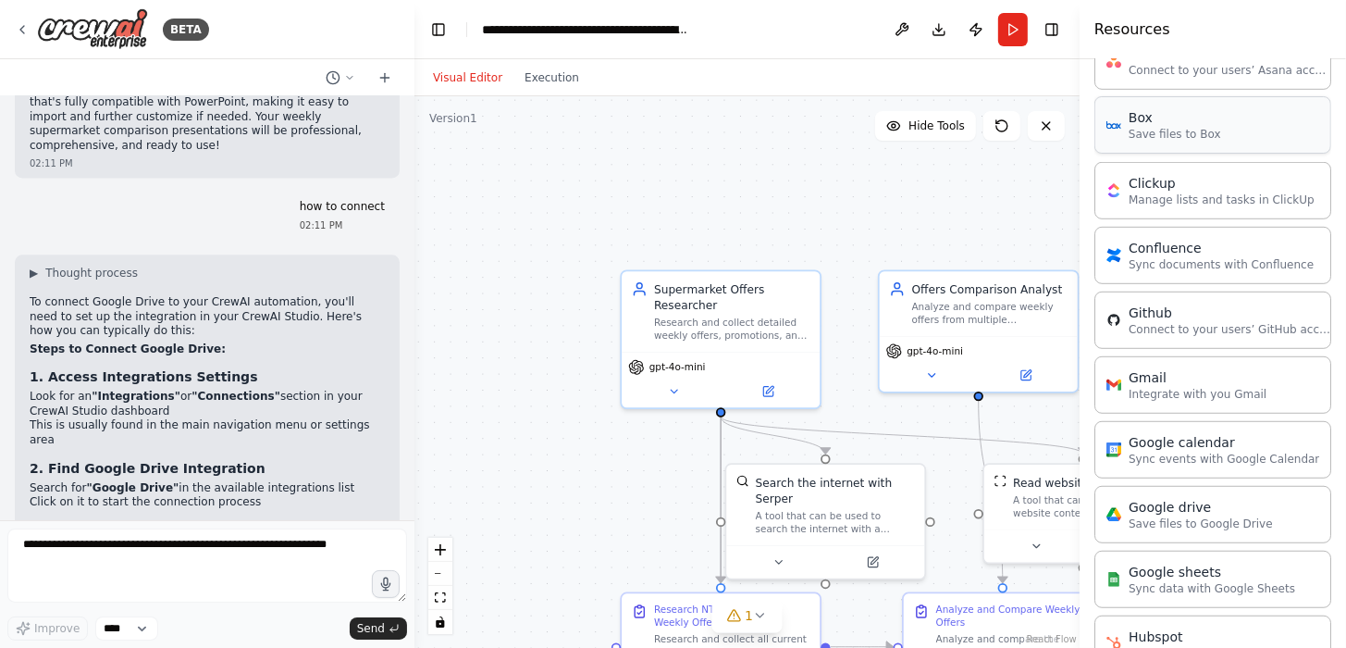
scroll to position [925, 0]
click at [1198, 517] on p "Save files to Google Drive" at bounding box center [1201, 521] width 144 height 15
click at [1112, 520] on div "Google drive Save files to Google Drive" at bounding box center [1213, 511] width 237 height 57
click at [1151, 526] on div "Google drive Save files to Google Drive" at bounding box center [1213, 511] width 237 height 57
click at [1153, 526] on div "Google drive Save files to Google Drive" at bounding box center [1213, 511] width 237 height 57
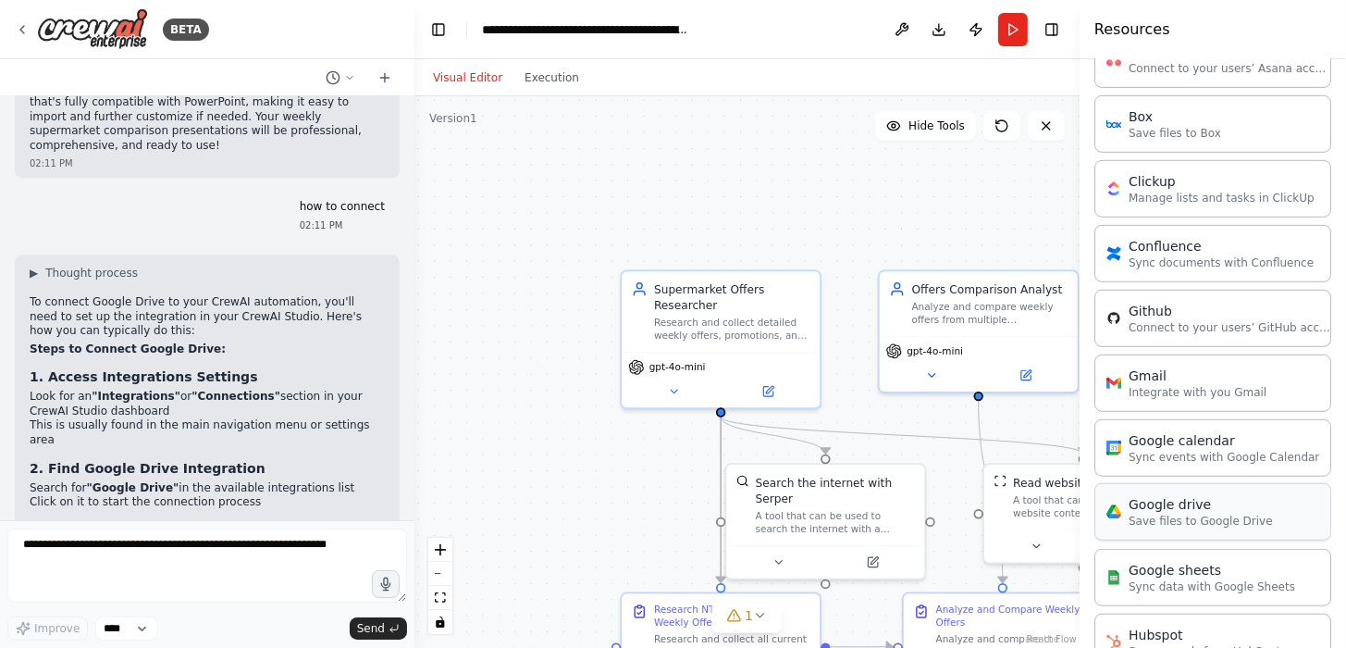
click at [1153, 526] on div "Google drive Save files to Google Drive" at bounding box center [1213, 511] width 237 height 57
drag, startPoint x: 1153, startPoint y: 526, endPoint x: 1006, endPoint y: 490, distance: 151.3
click at [1006, 490] on div "Read website content A tool that can be used to read a website content." at bounding box center [1083, 493] width 179 height 45
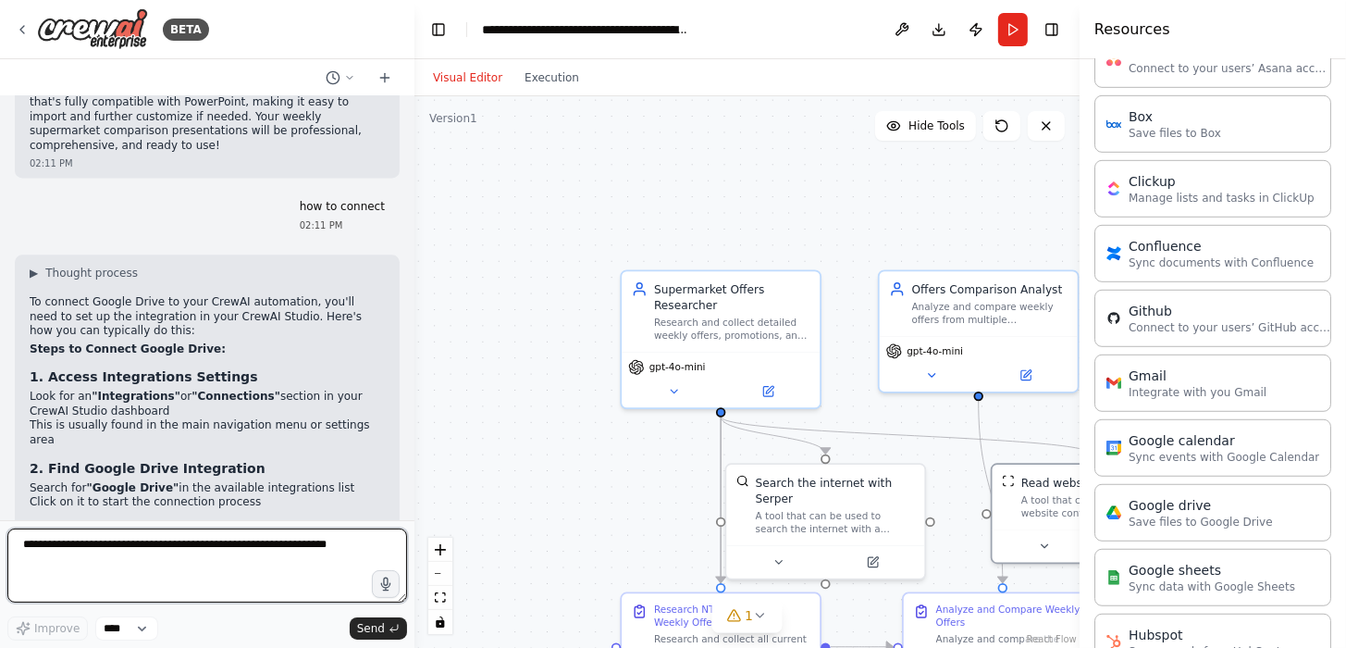
click at [198, 548] on textarea at bounding box center [207, 565] width 400 height 74
type textarea "**********"
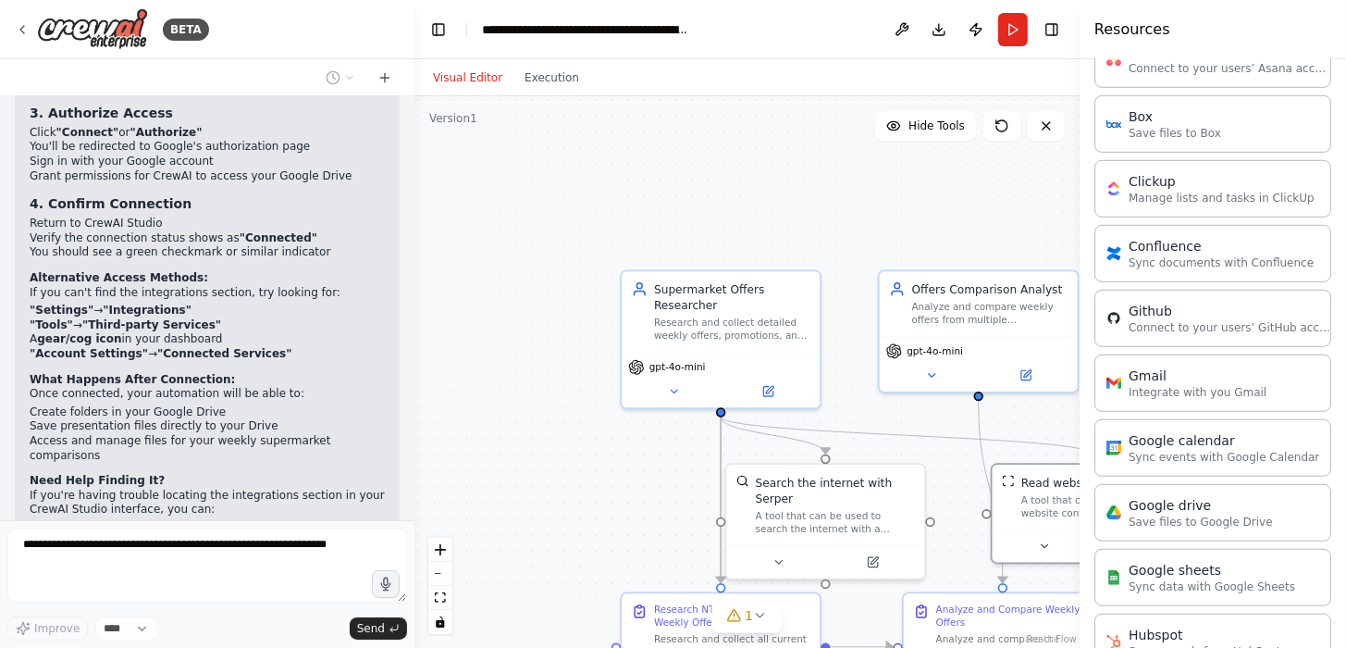
scroll to position [3897, 0]
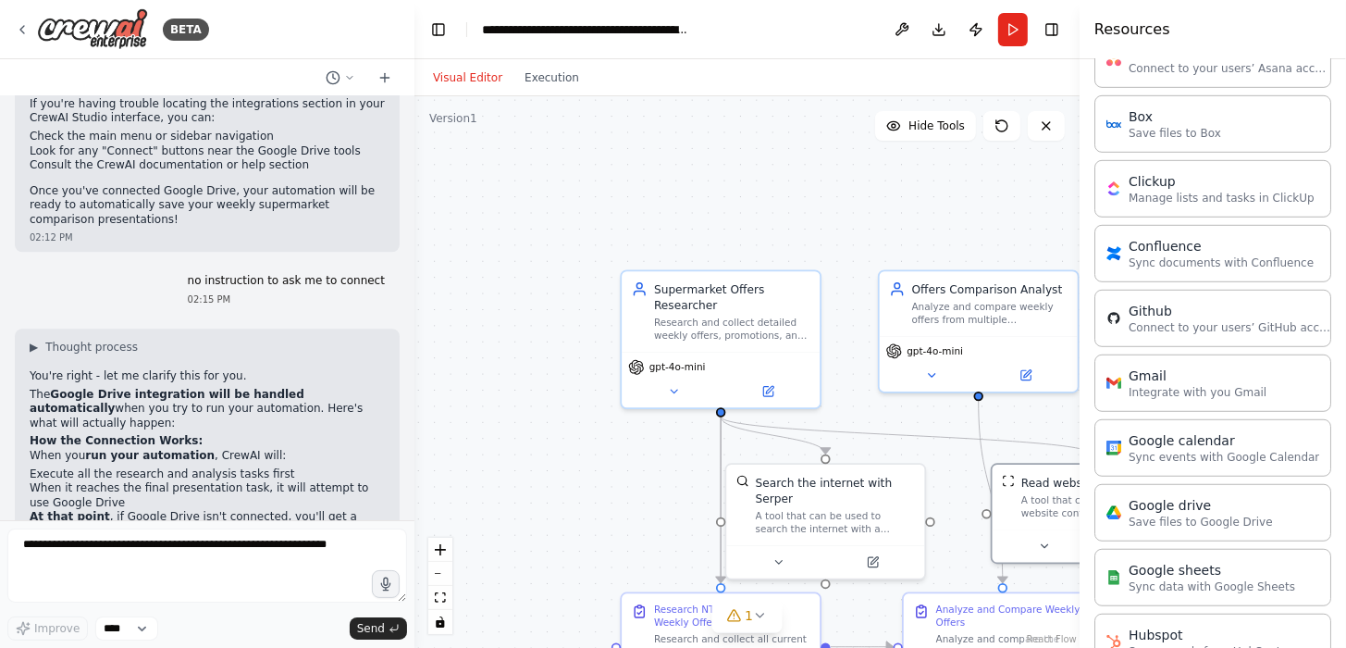
click at [124, 481] on li "When it reaches the final presentation task, it will attempt to use Google Drive" at bounding box center [207, 495] width 355 height 29
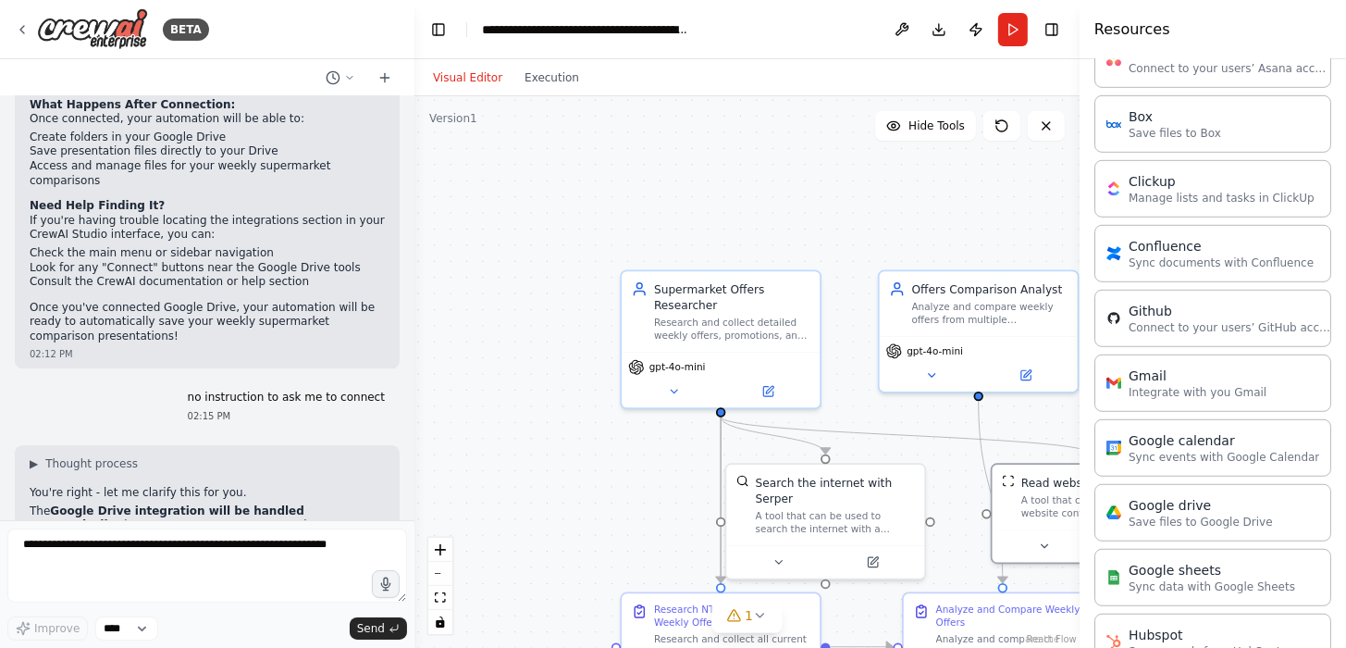
scroll to position [4108, 0]
click at [1045, 118] on button at bounding box center [1046, 126] width 37 height 30
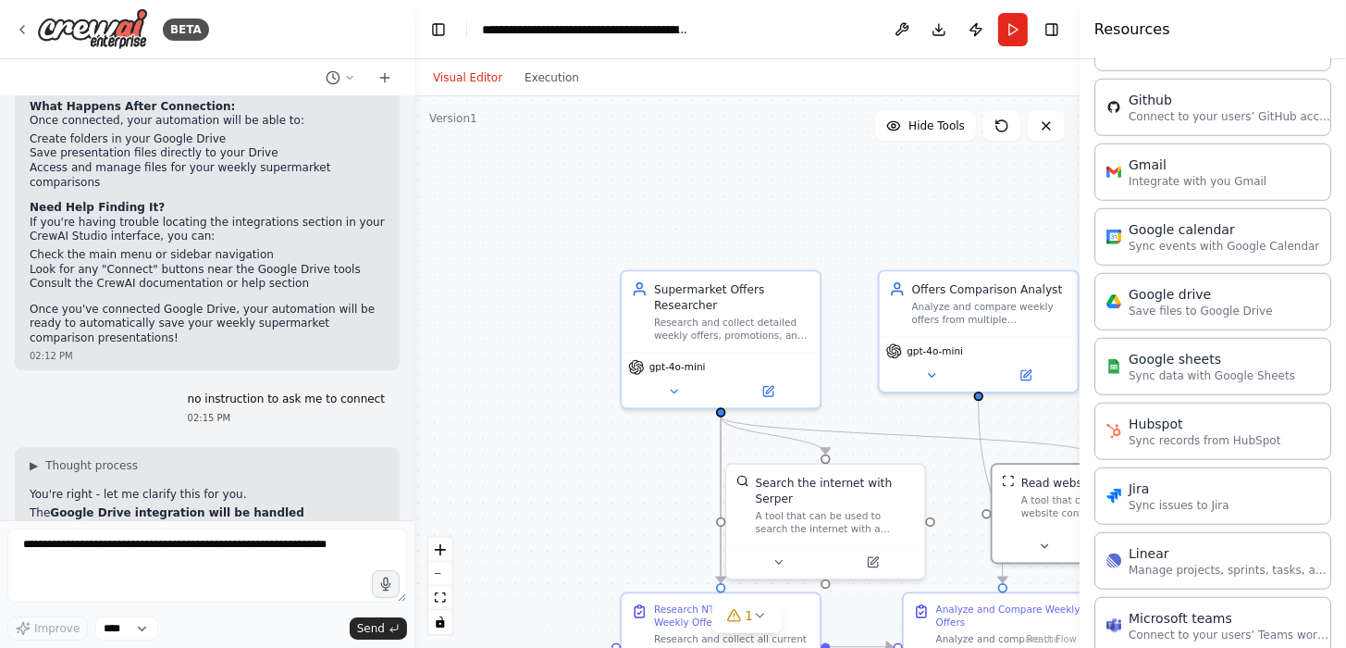
scroll to position [1110, 0]
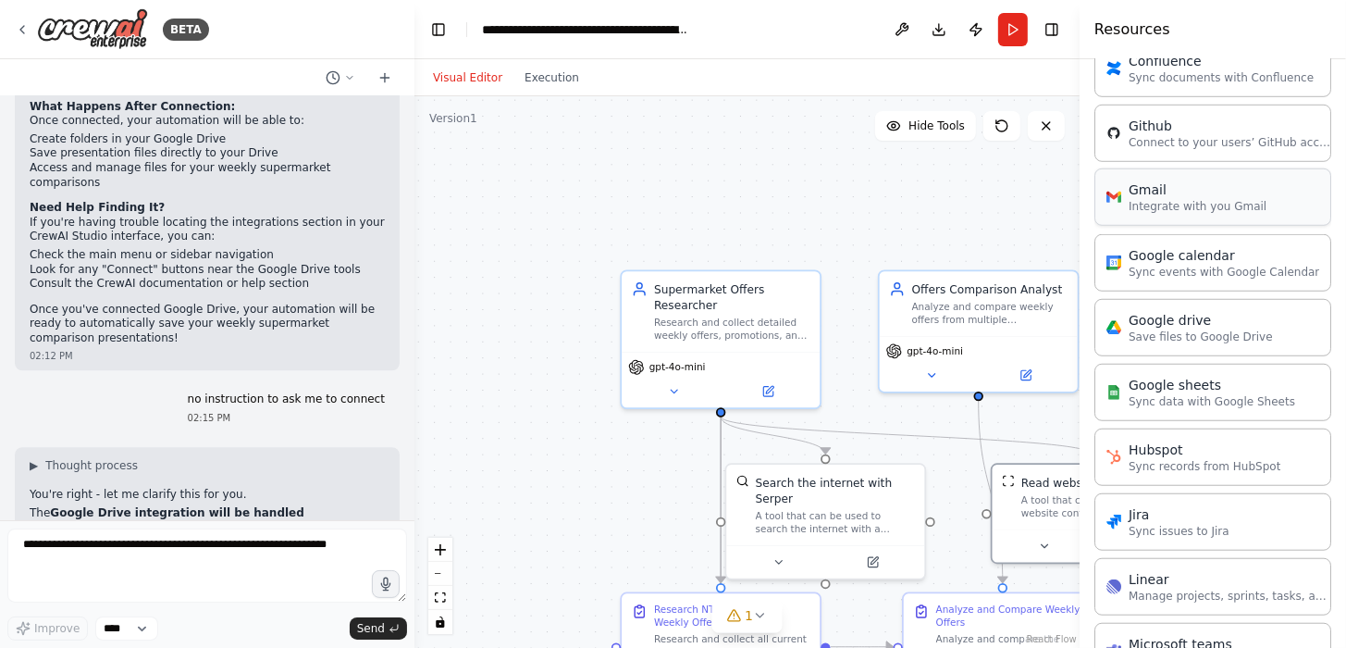
click at [1169, 201] on p "Integrate with you Gmail" at bounding box center [1198, 206] width 138 height 15
click at [1133, 264] on p "Sync events with Google Calendar" at bounding box center [1224, 271] width 191 height 15
click at [1131, 264] on p "Sync events with Google Calendar" at bounding box center [1224, 271] width 191 height 15
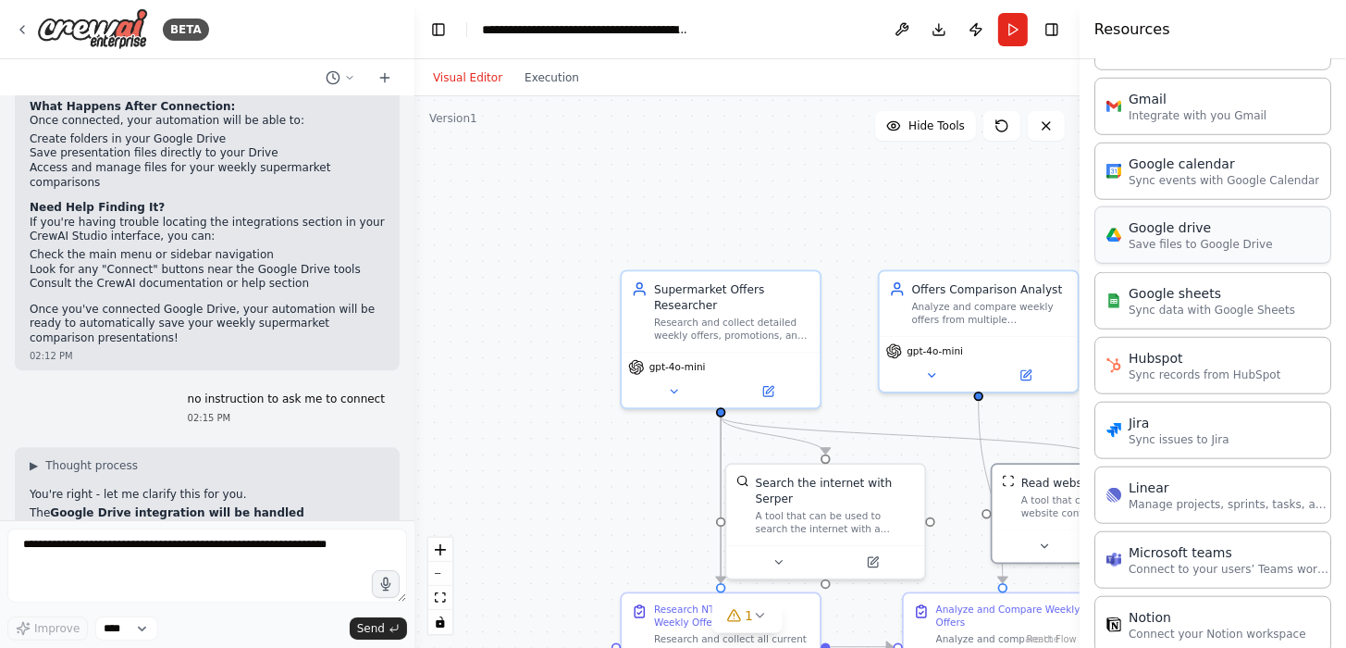
click at [1122, 238] on div "Google drive Save files to Google Drive" at bounding box center [1190, 234] width 167 height 33
click at [1121, 238] on div "Google drive Save files to Google Drive" at bounding box center [1190, 234] width 167 height 33
click at [1164, 237] on p "Save files to Google Drive" at bounding box center [1201, 244] width 144 height 15
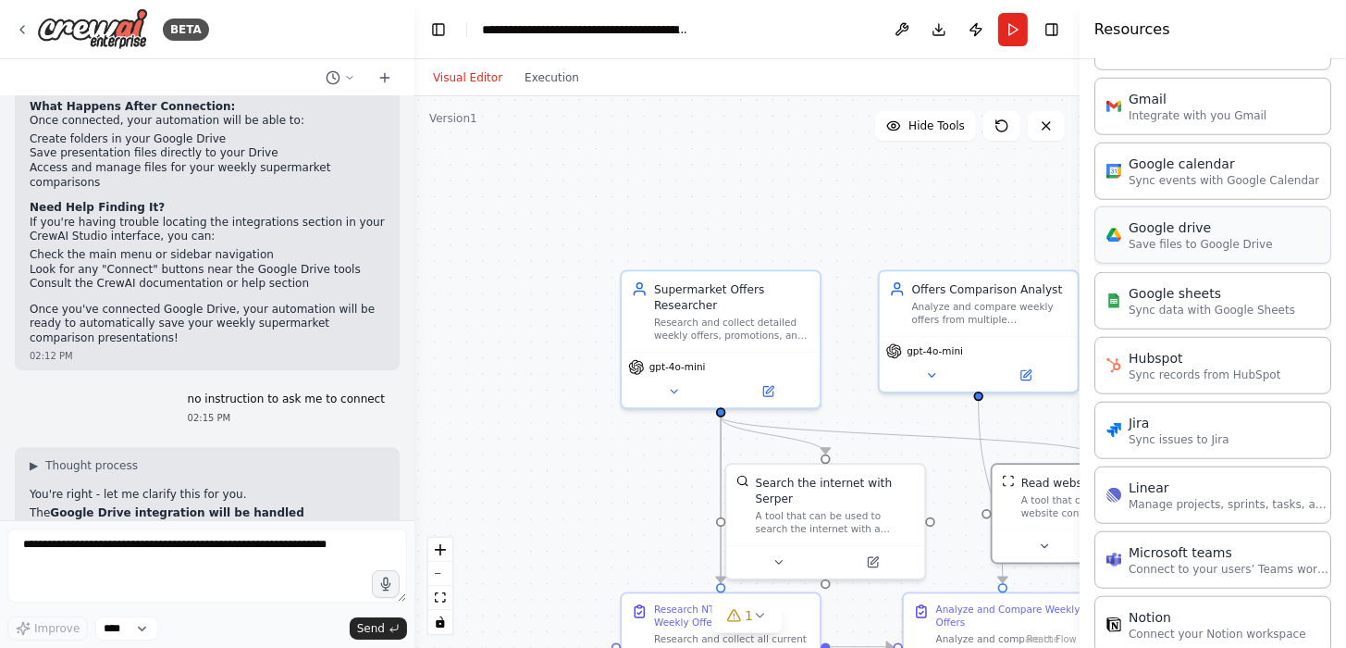
click at [1164, 237] on p "Save files to Google Drive" at bounding box center [1201, 244] width 144 height 15
click at [1227, 237] on p "Save files to Google Drive" at bounding box center [1201, 244] width 144 height 15
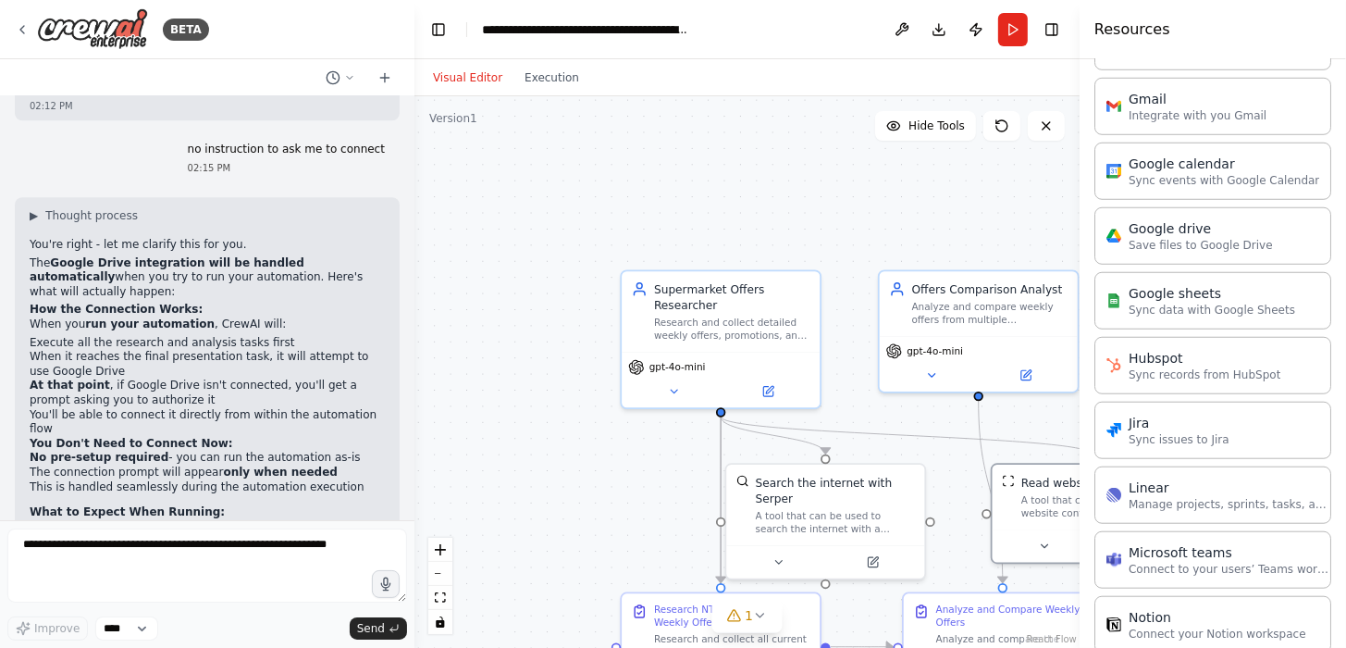
scroll to position [4385, 0]
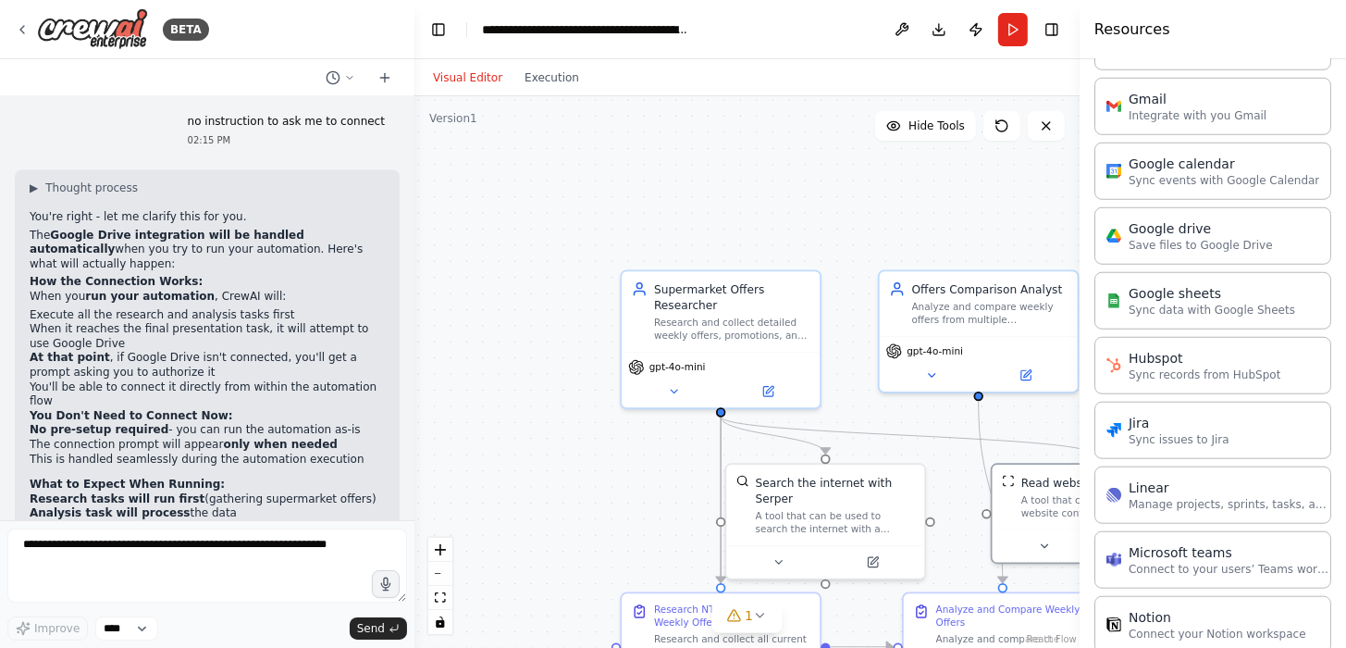
drag, startPoint x: 115, startPoint y: 356, endPoint x: 101, endPoint y: 366, distance: 17.2
click at [112, 578] on h2 "Ready to Run:" at bounding box center [207, 585] width 355 height 15
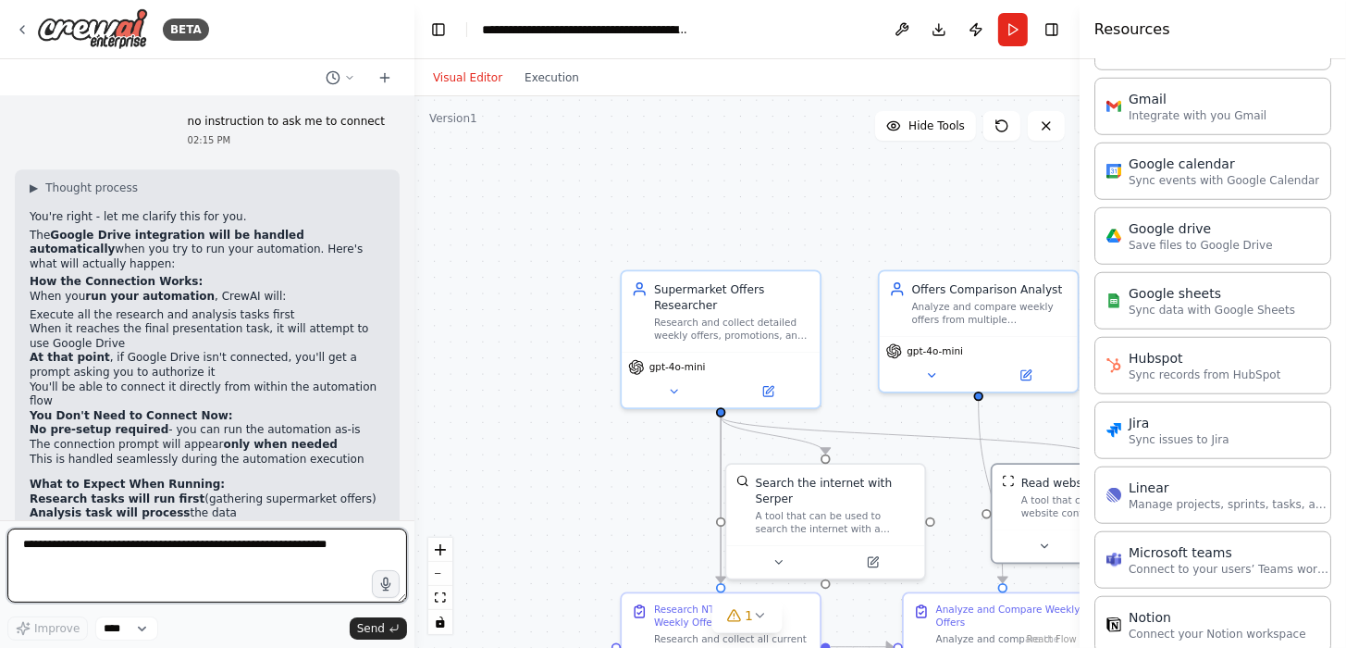
click at [147, 554] on textarea at bounding box center [207, 565] width 400 height 74
type textarea "**********"
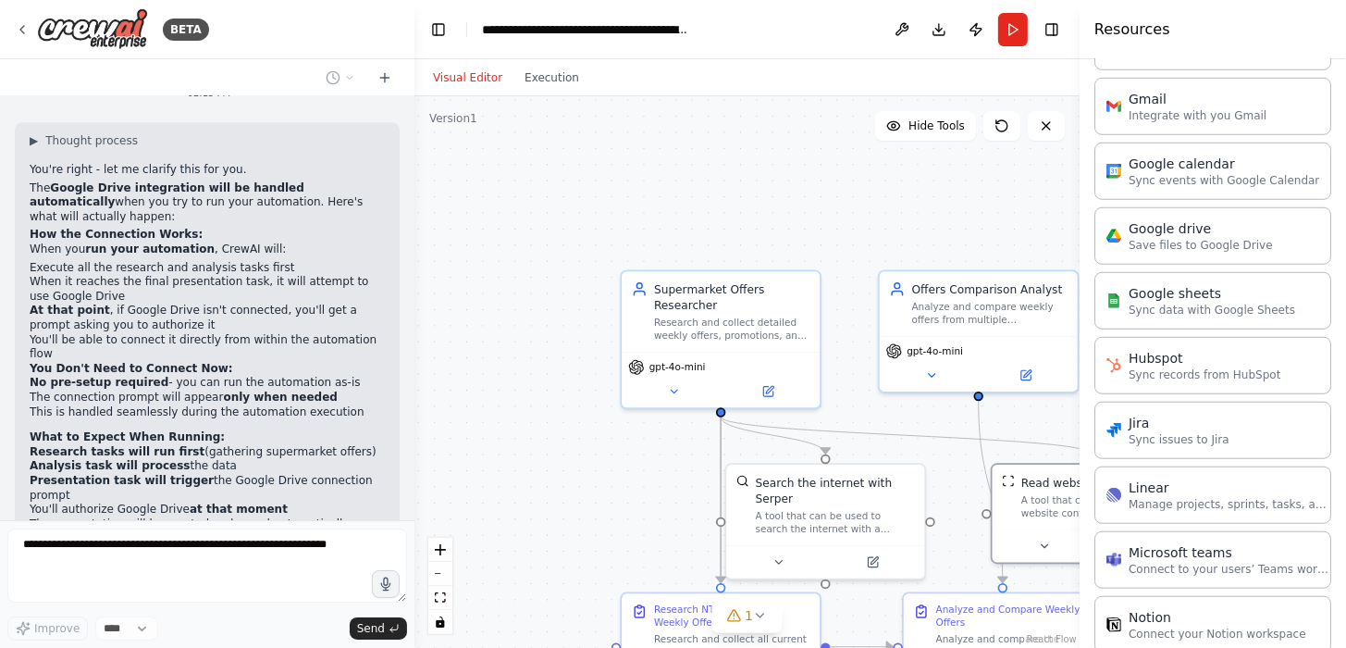
scroll to position [4494, 0]
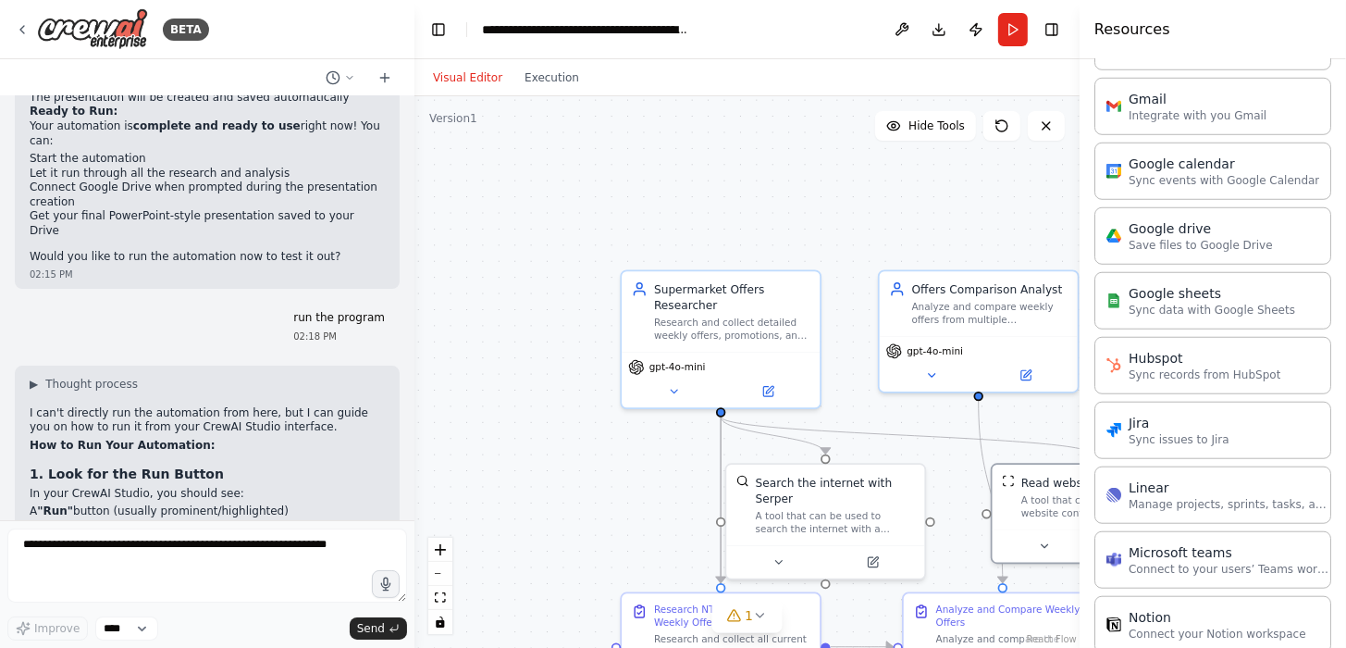
click at [182, 600] on li "supermarket_name : You can enter any of the three supermarkets ("NTUC Fairprice…" at bounding box center [207, 621] width 355 height 43
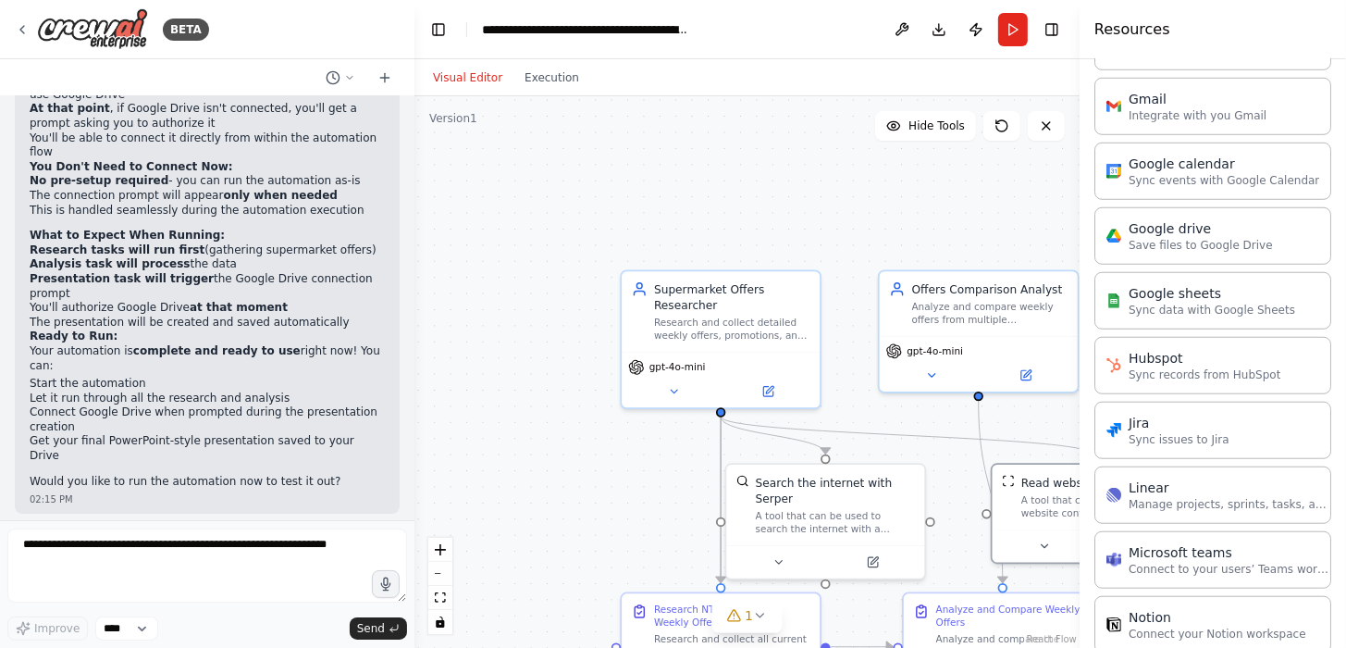
scroll to position [4726, 0]
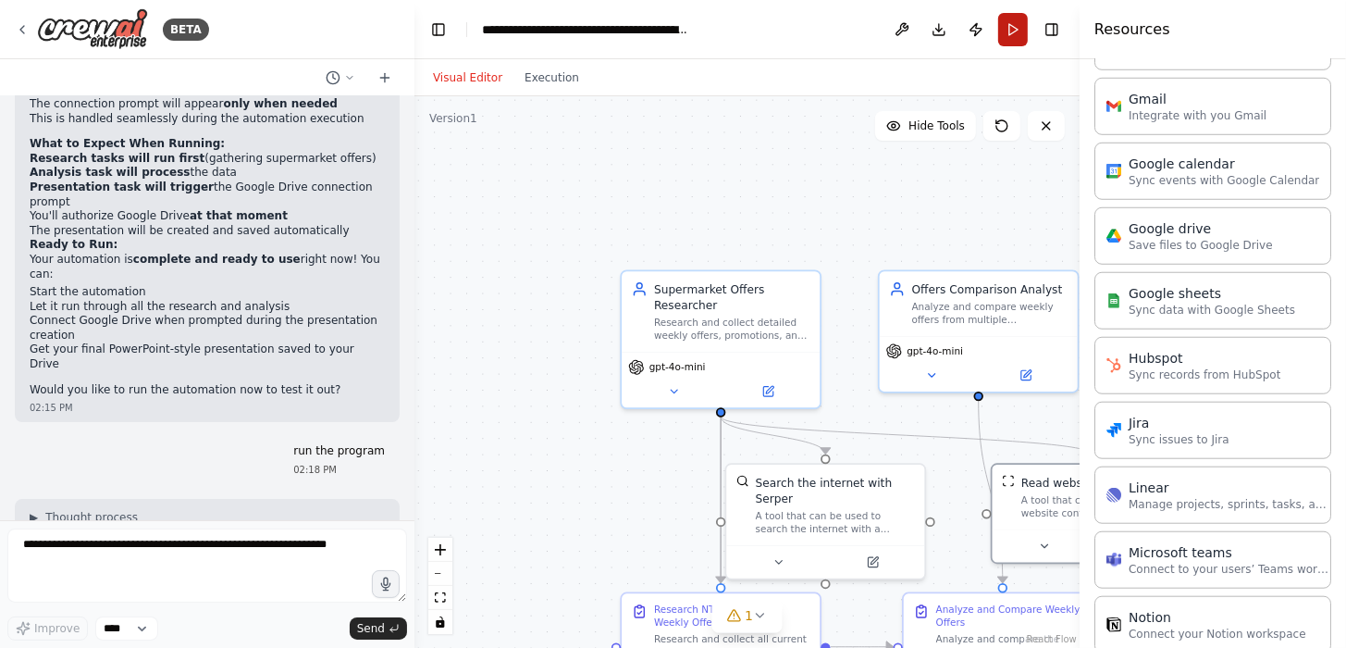
click at [1009, 31] on button "Run" at bounding box center [1013, 29] width 30 height 33
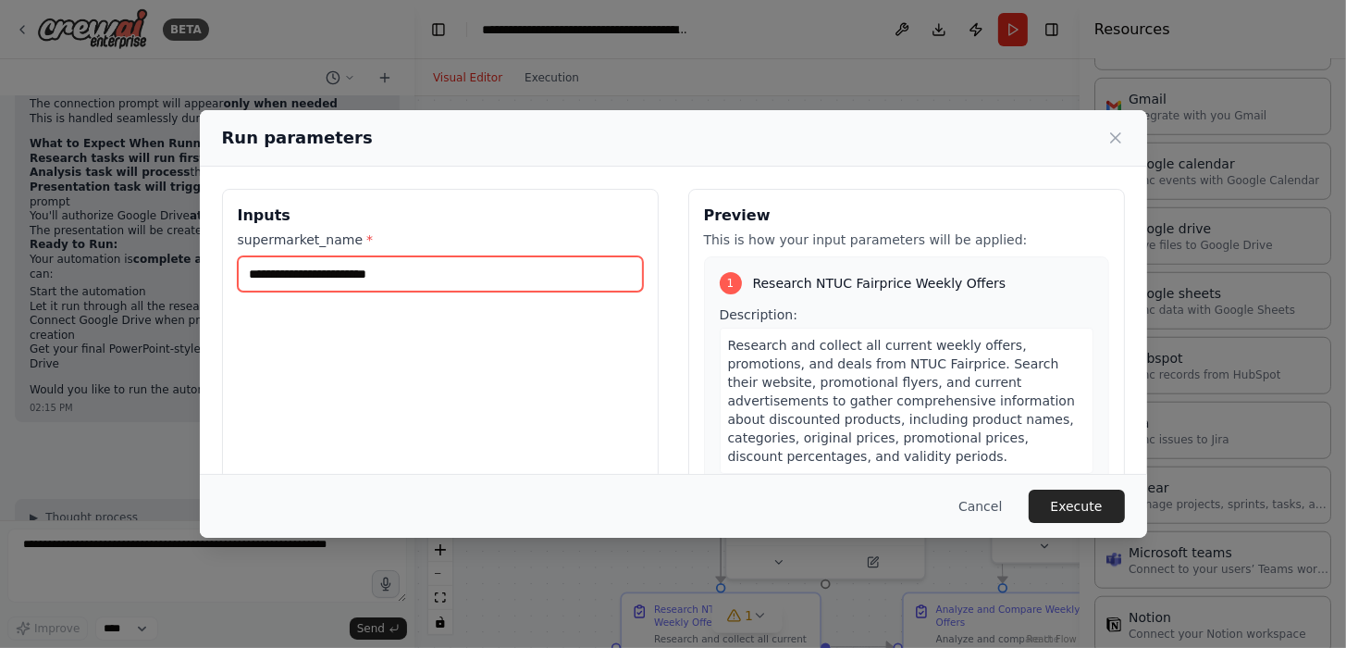
click at [320, 278] on input "supermarket_name *" at bounding box center [440, 273] width 405 height 35
type input "****"
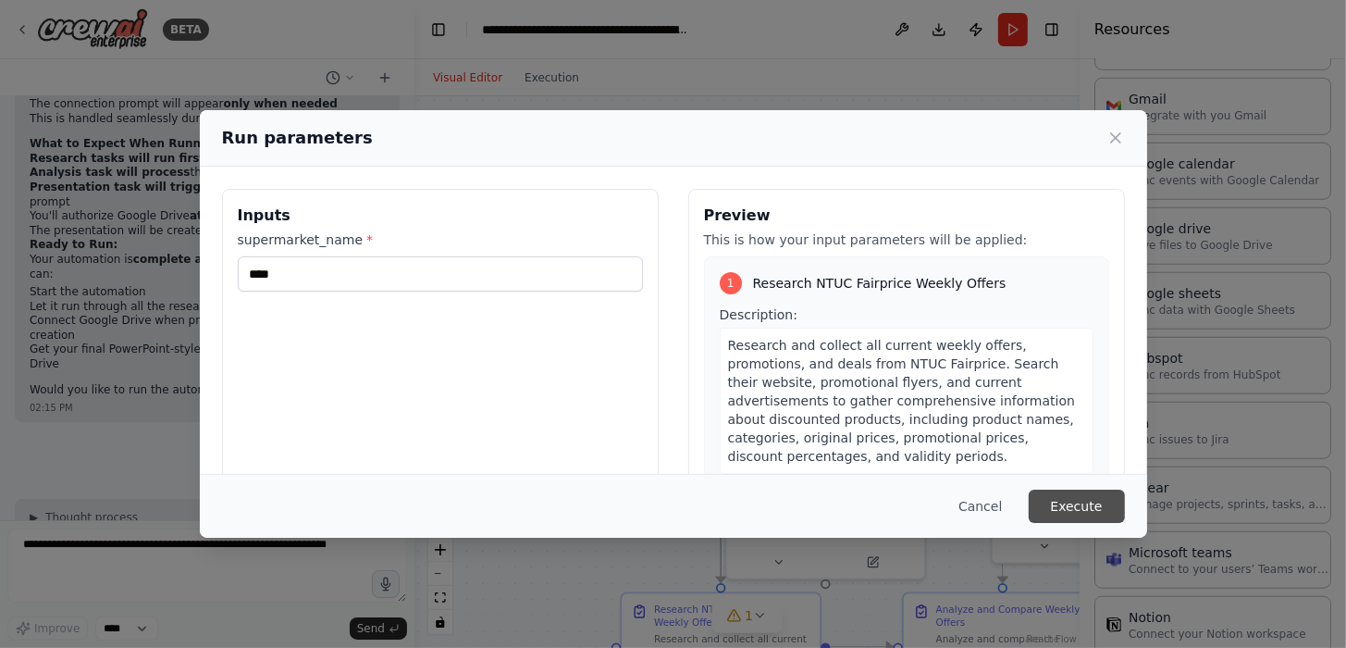
click at [1067, 506] on button "Execute" at bounding box center [1077, 505] width 96 height 33
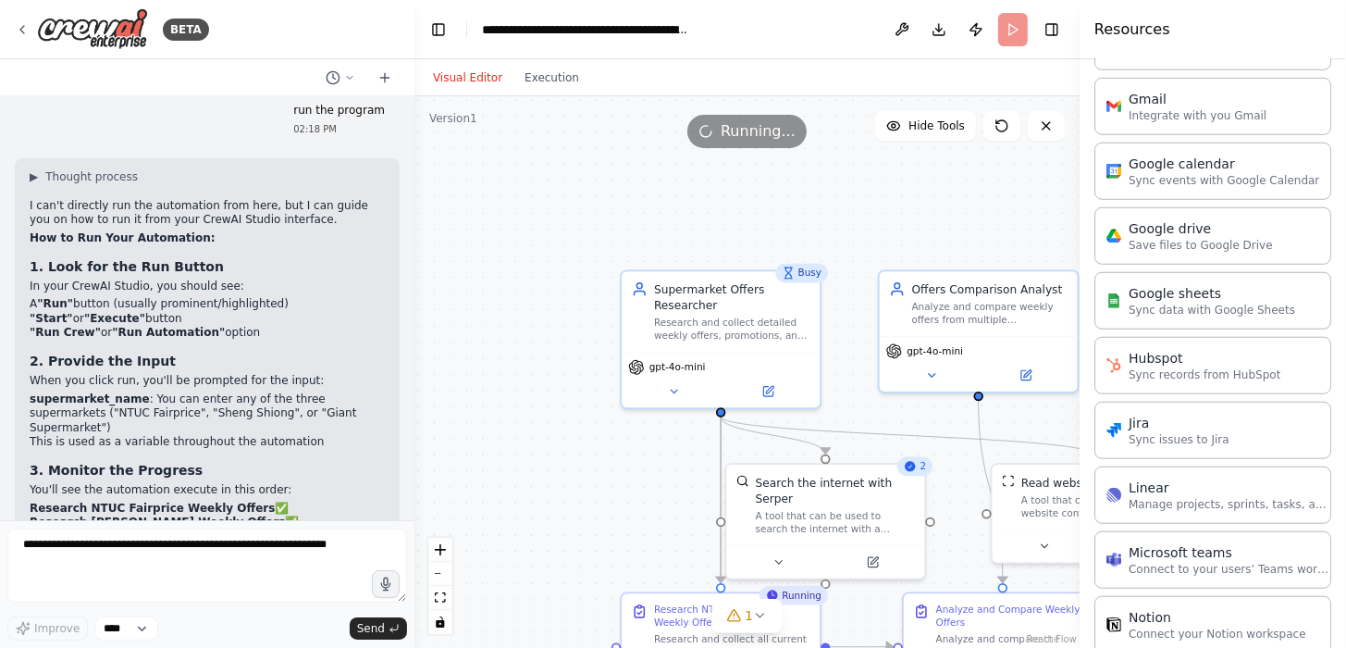
scroll to position [5096, 0]
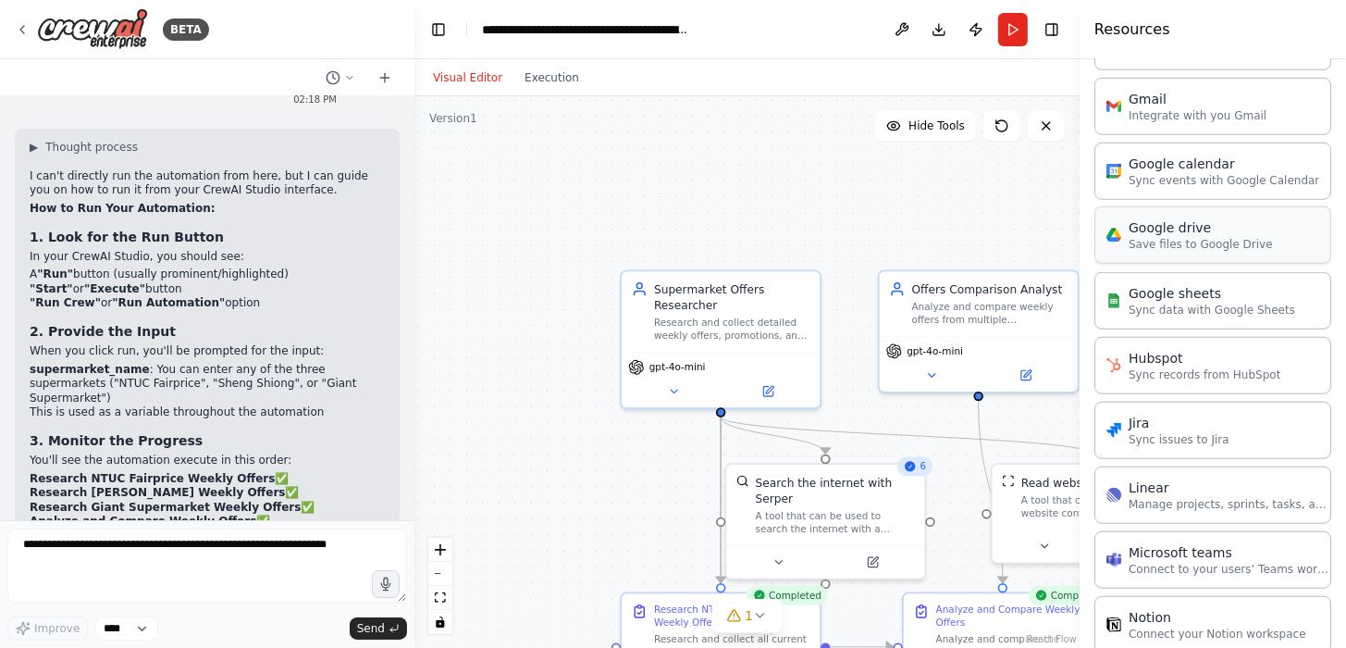
click at [1196, 239] on p "Save files to Google Drive" at bounding box center [1201, 244] width 144 height 15
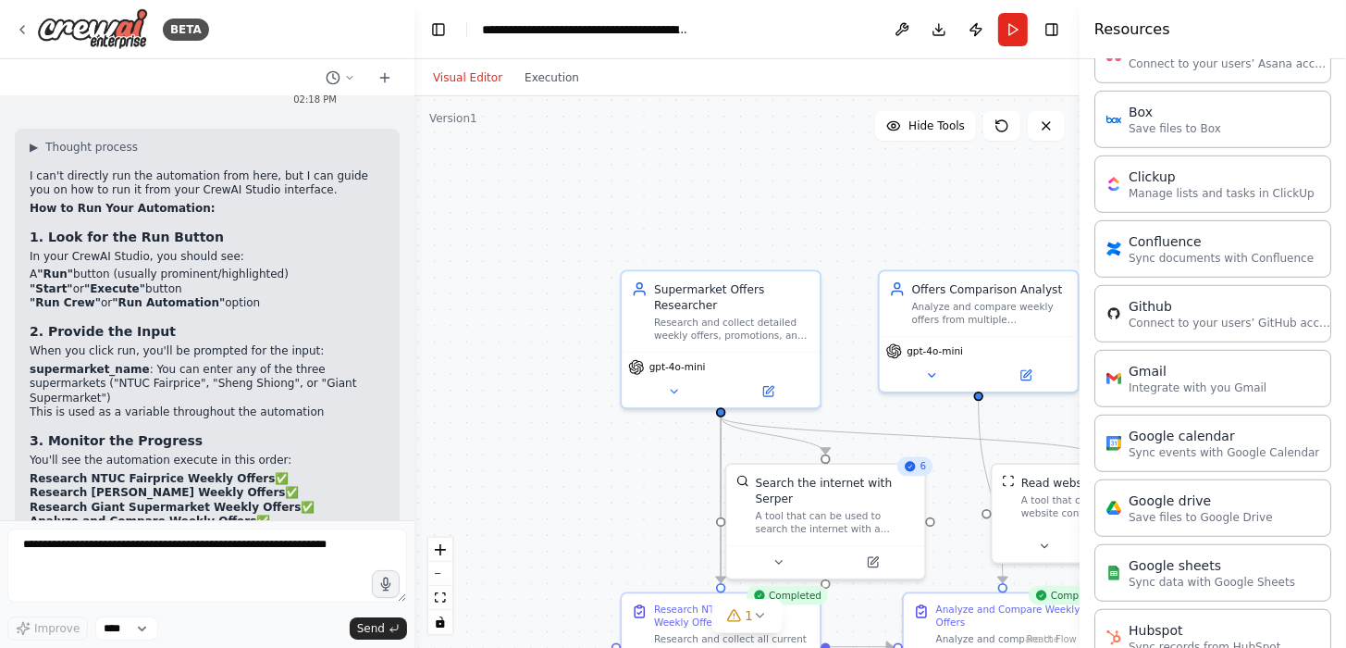
scroll to position [925, 0]
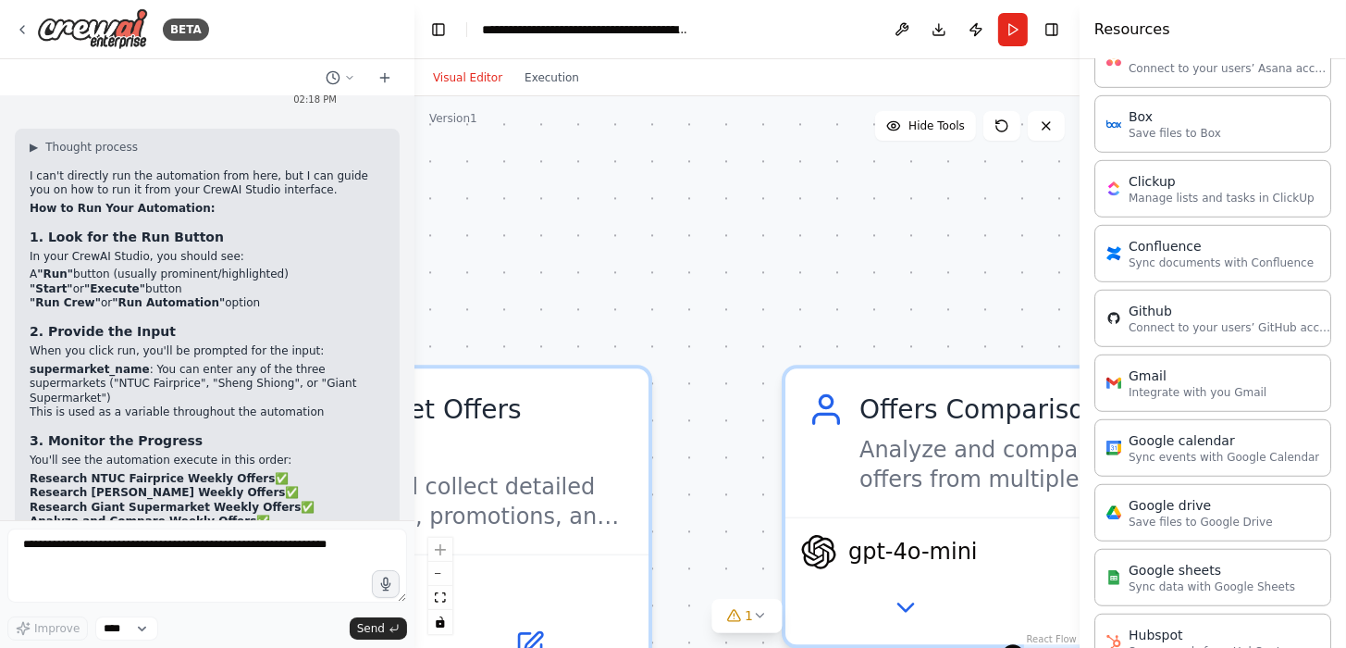
click at [471, 99] on div ".deletable-edge-delete-btn { width: 20px; height: 20px; border: 0px solid #ffff…" at bounding box center [747, 371] width 665 height 551
click at [556, 101] on div ".deletable-edge-delete-btn { width: 20px; height: 20px; border: 0px solid #ffff…" at bounding box center [747, 371] width 665 height 551
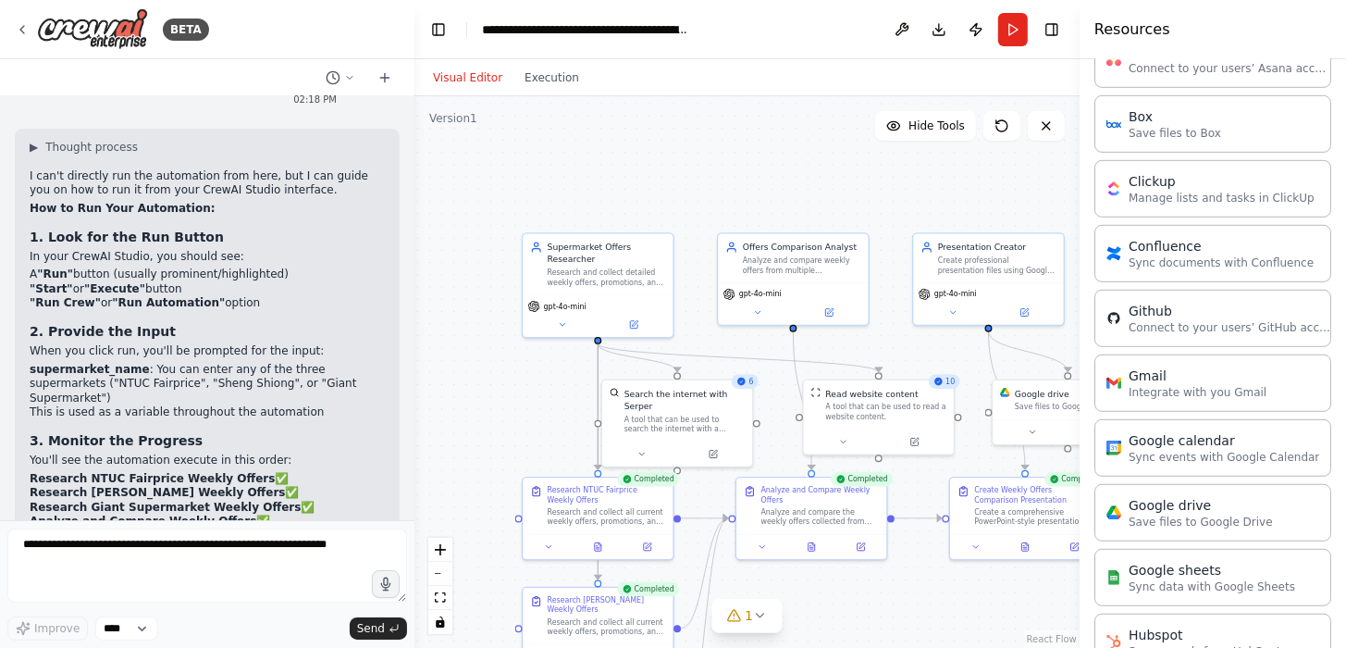
click at [782, 591] on div ".deletable-edge-delete-btn { width: 20px; height: 20px; border: 0px solid #ffff…" at bounding box center [747, 371] width 665 height 551
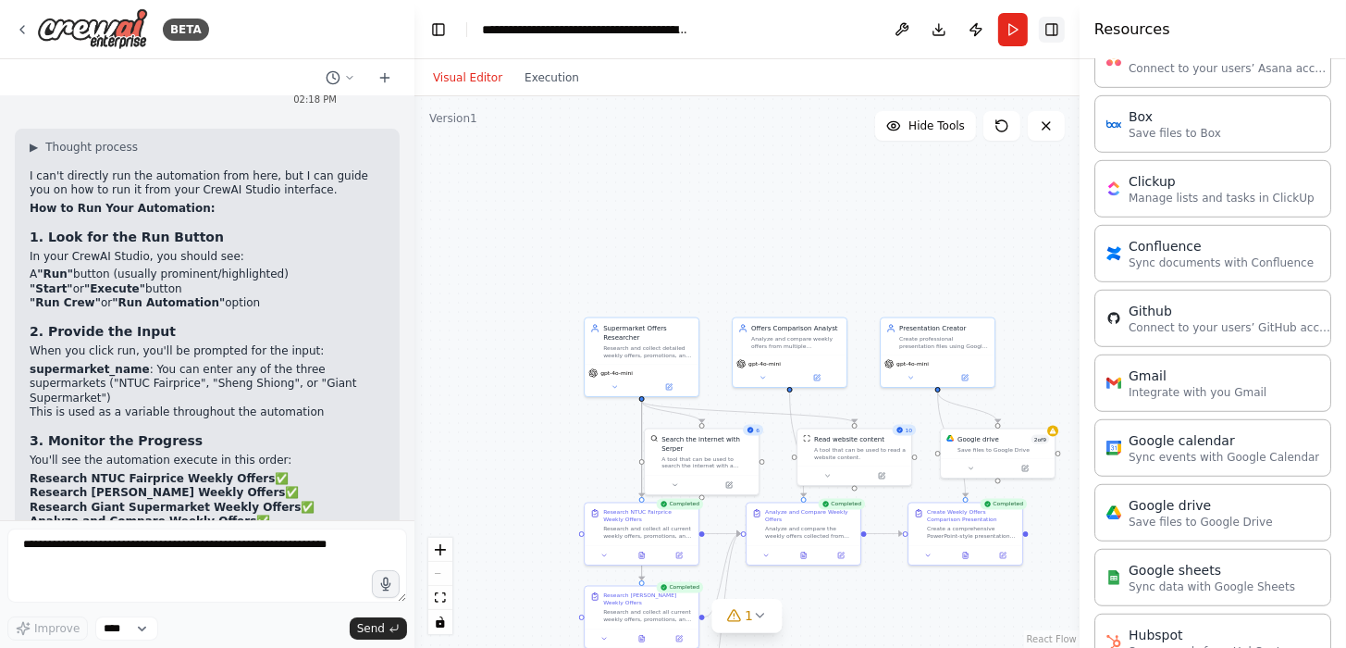
click at [1057, 30] on button "Toggle Right Sidebar" at bounding box center [1052, 30] width 26 height 26
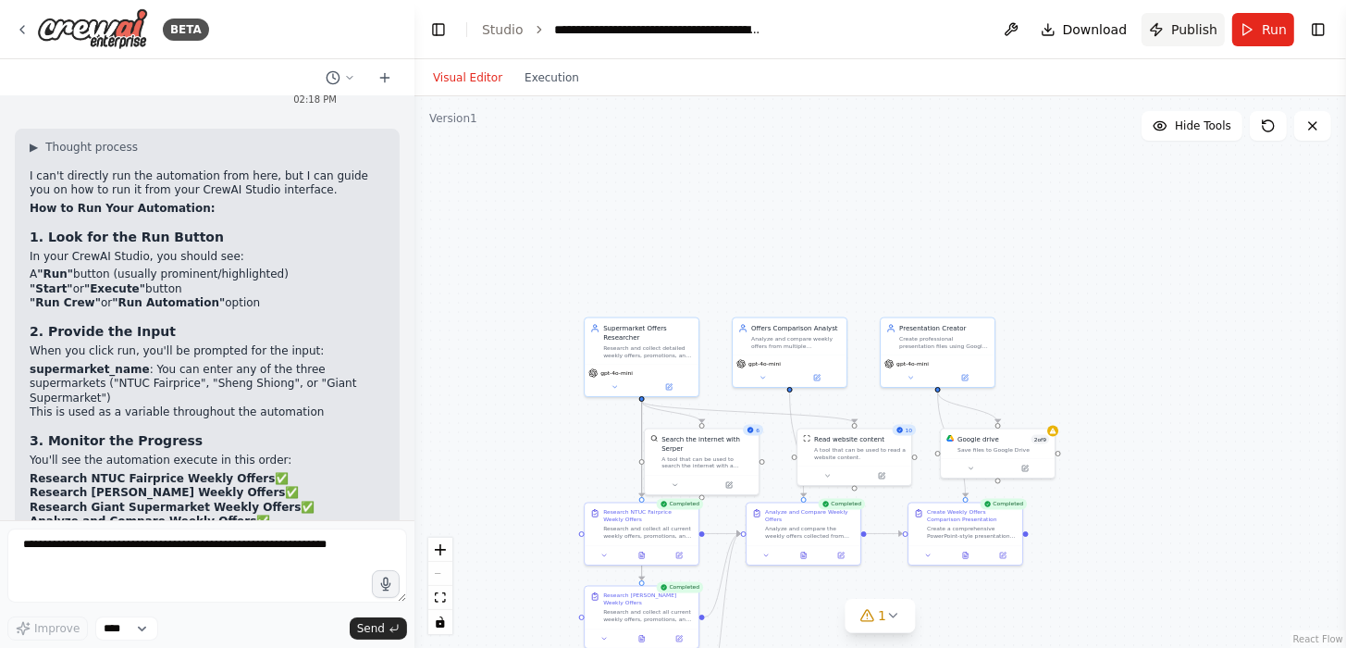
click at [1181, 33] on span "Publish" at bounding box center [1194, 29] width 46 height 19
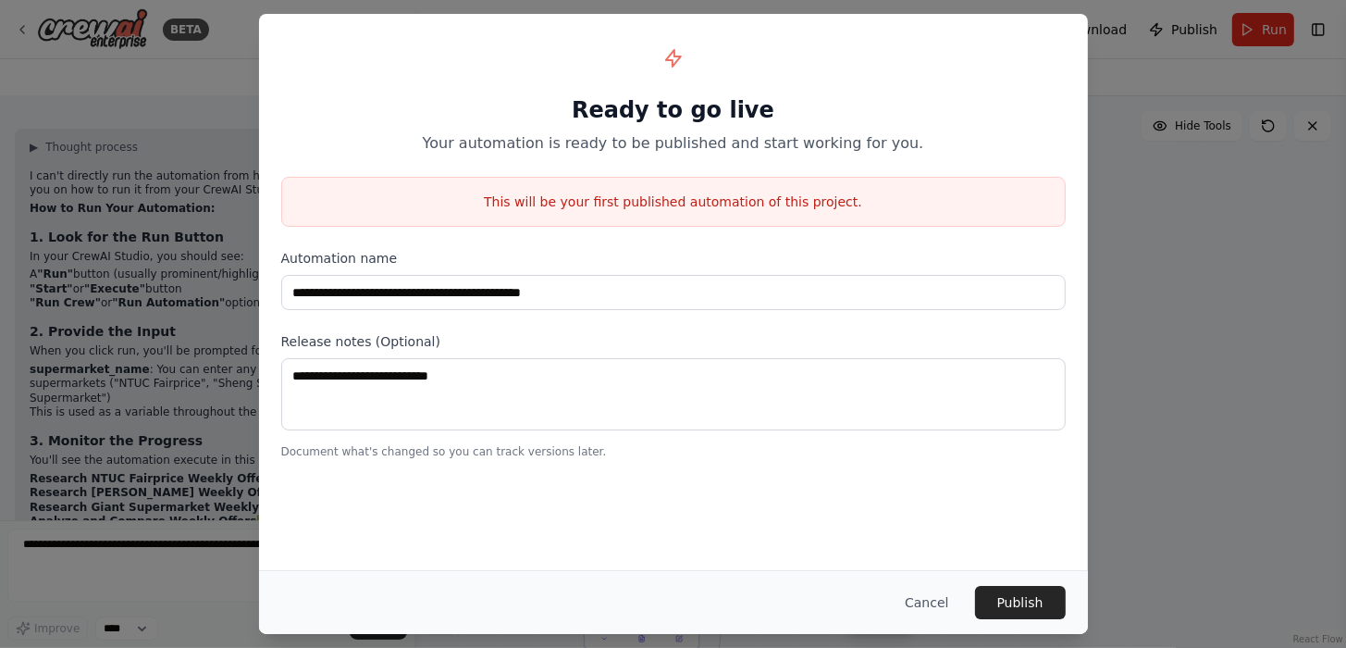
click at [1065, 484] on div "**********" at bounding box center [673, 292] width 829 height 556
click at [924, 603] on button "Cancel" at bounding box center [926, 602] width 73 height 33
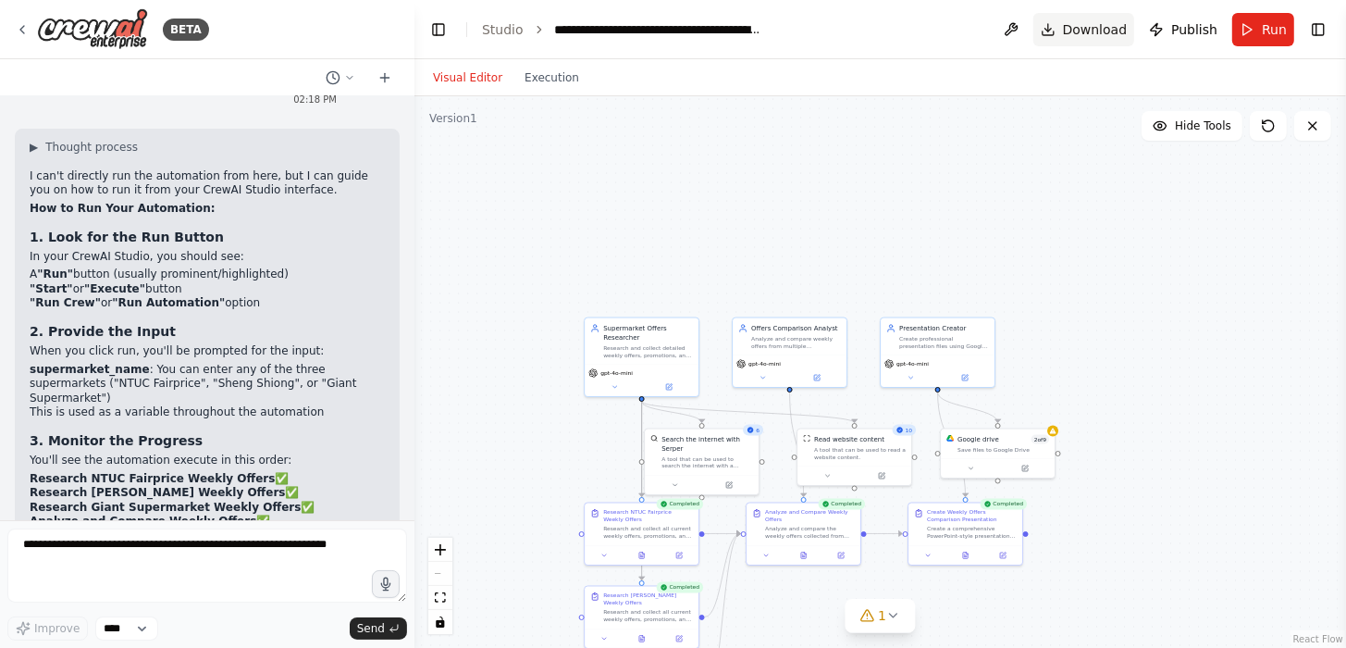
click at [1085, 17] on button "Download" at bounding box center [1085, 29] width 102 height 33
click at [1248, 26] on button "Run" at bounding box center [1264, 29] width 62 height 33
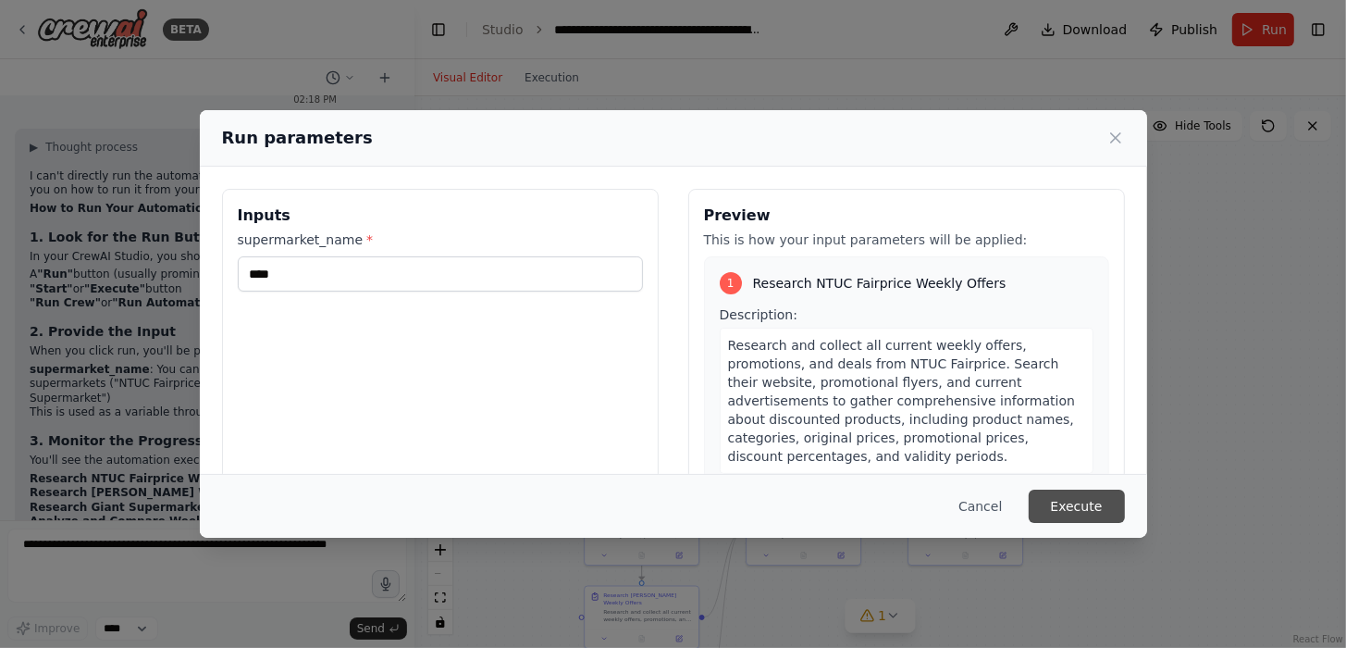
click at [1058, 499] on button "Execute" at bounding box center [1077, 505] width 96 height 33
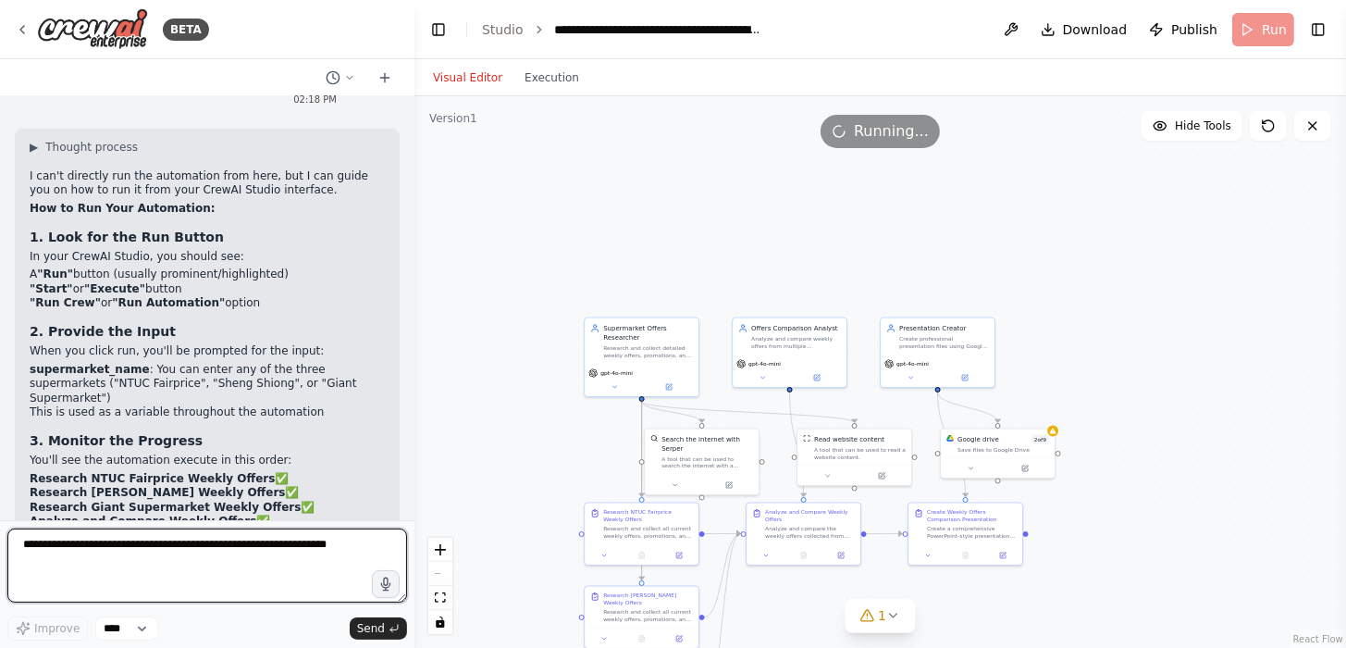
click at [229, 553] on textarea at bounding box center [207, 565] width 400 height 74
type textarea "**********"
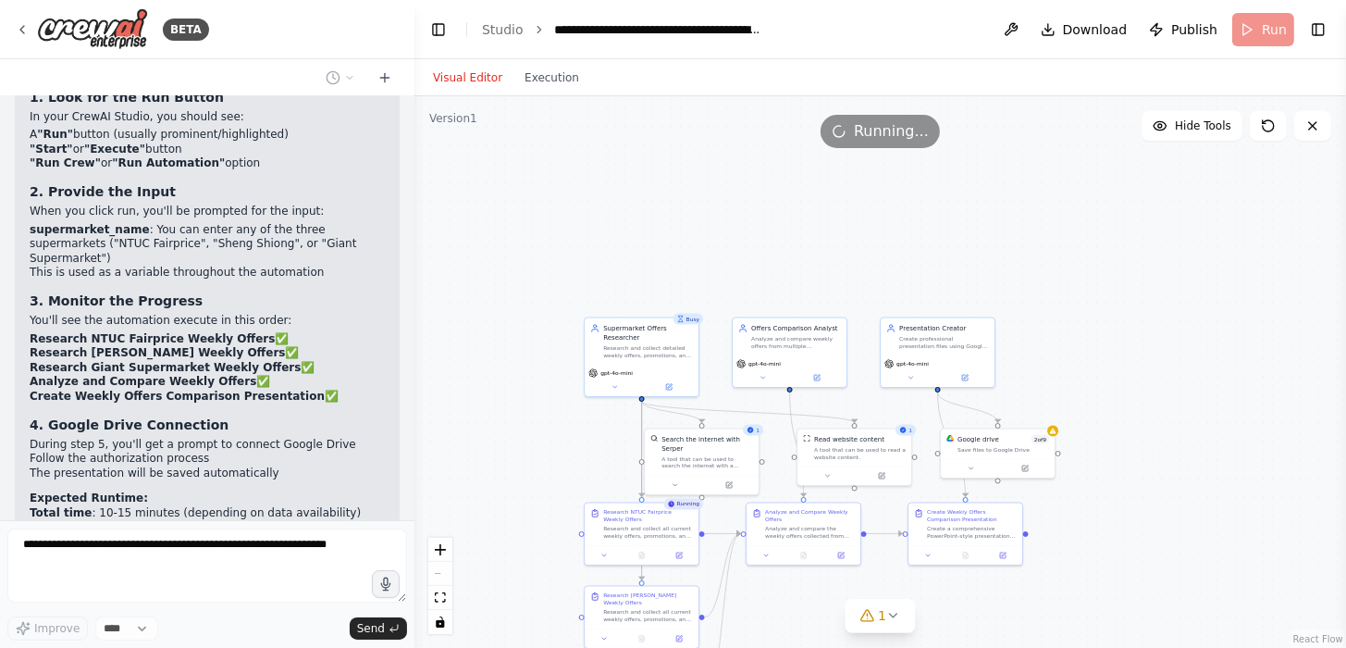
scroll to position [5298, 0]
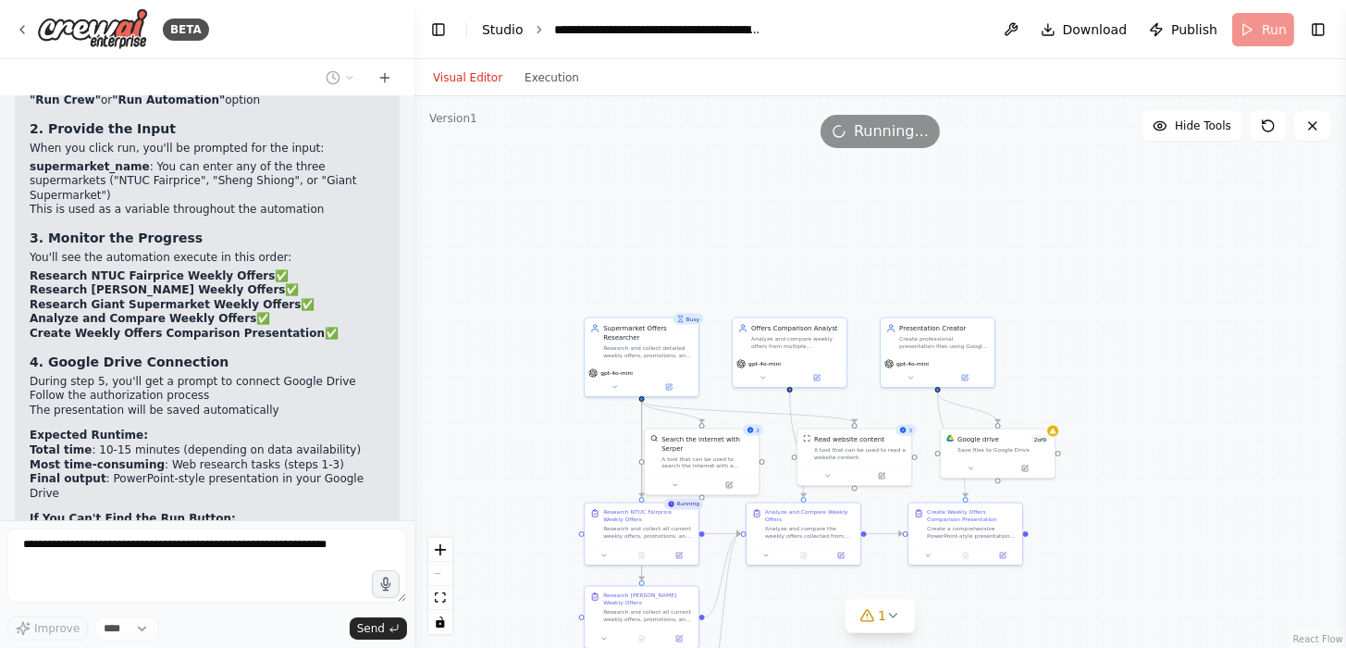
click at [505, 25] on link "Studio" at bounding box center [503, 29] width 42 height 15
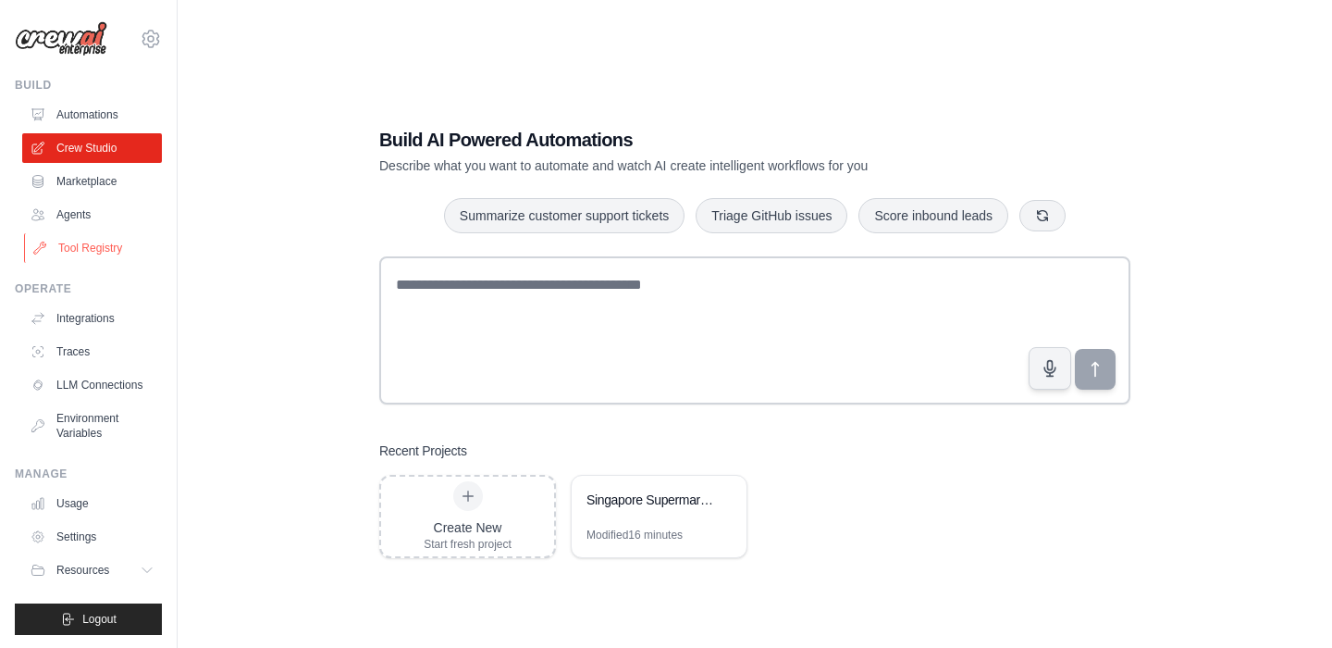
click at [111, 242] on link "Tool Registry" at bounding box center [94, 248] width 140 height 30
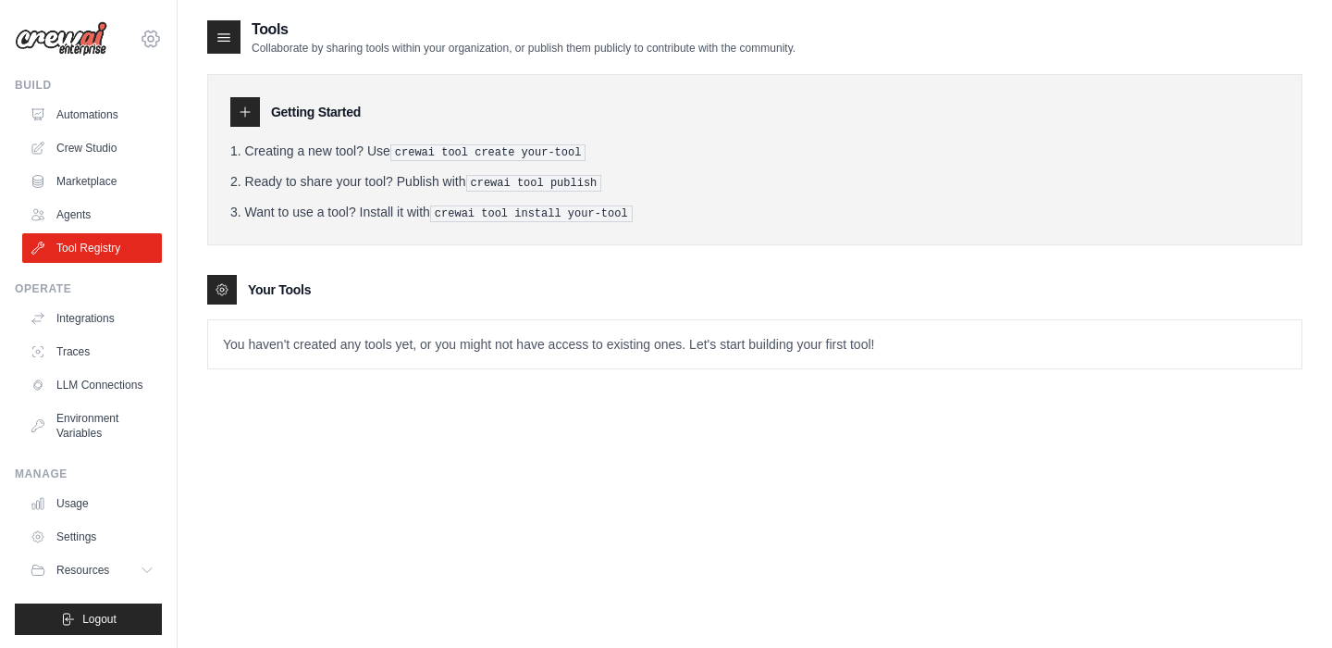
click at [140, 43] on icon at bounding box center [151, 39] width 22 height 22
click at [188, 169] on div "Tools Collaborate by sharing tools within your organization, or publish them pu…" at bounding box center [755, 343] width 1155 height 648
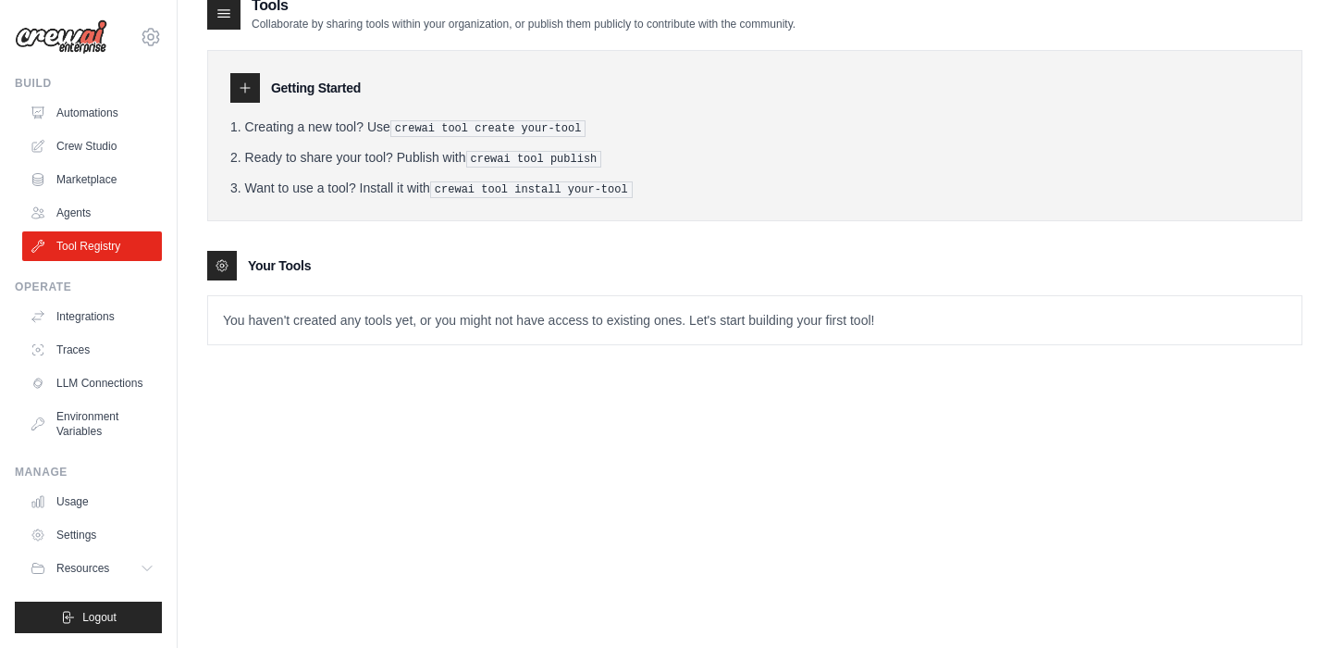
scroll to position [37, 0]
